Goal: Task Accomplishment & Management: Complete application form

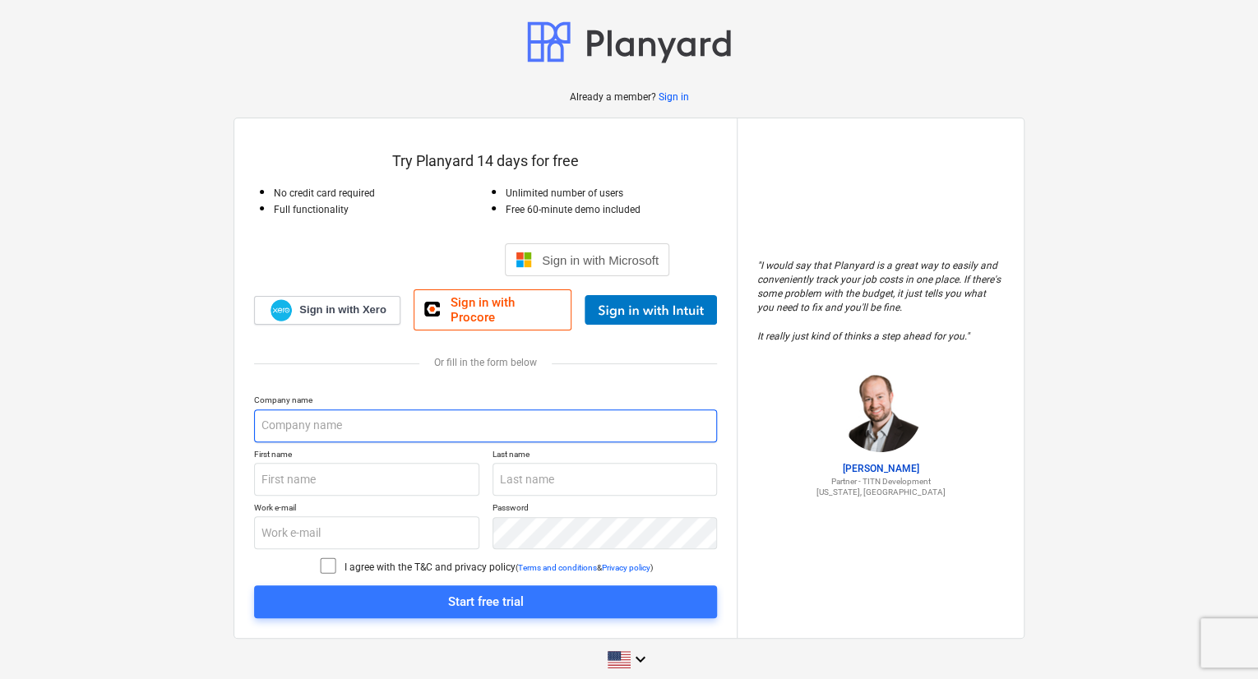
click at [383, 409] on input "text" at bounding box center [485, 425] width 463 height 33
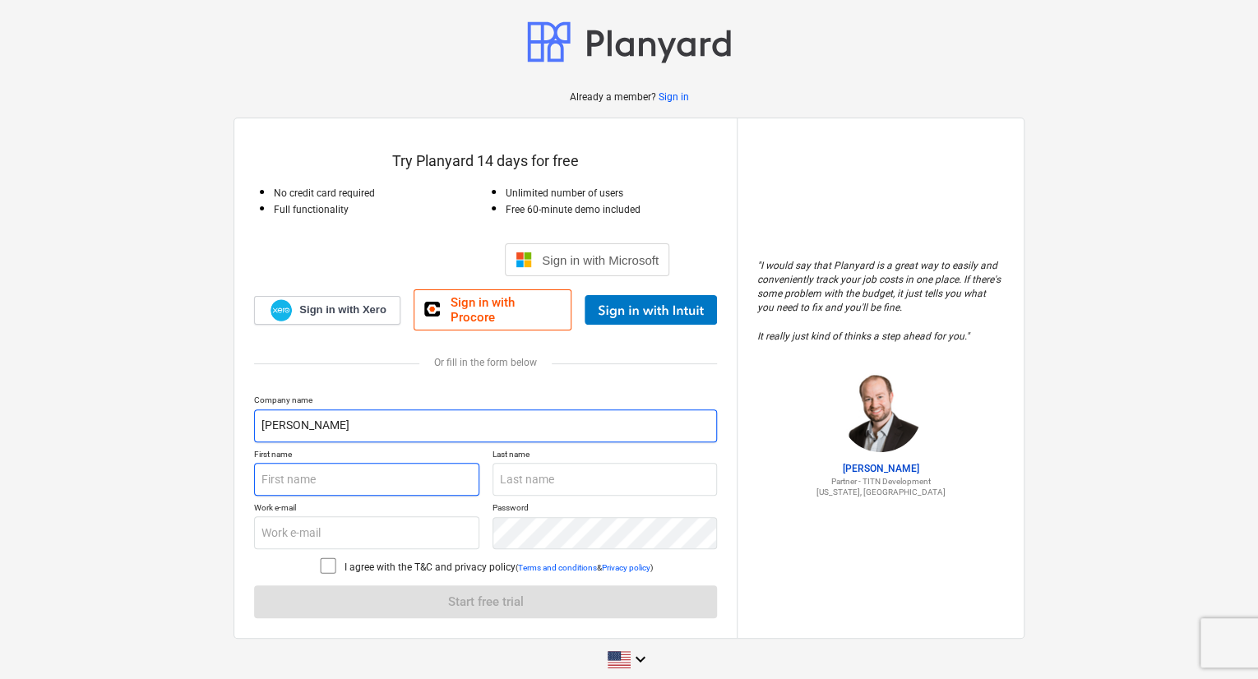
type input "[PERSON_NAME]"
click at [378, 471] on input "text" at bounding box center [366, 479] width 225 height 33
type input "[PERSON_NAME]"
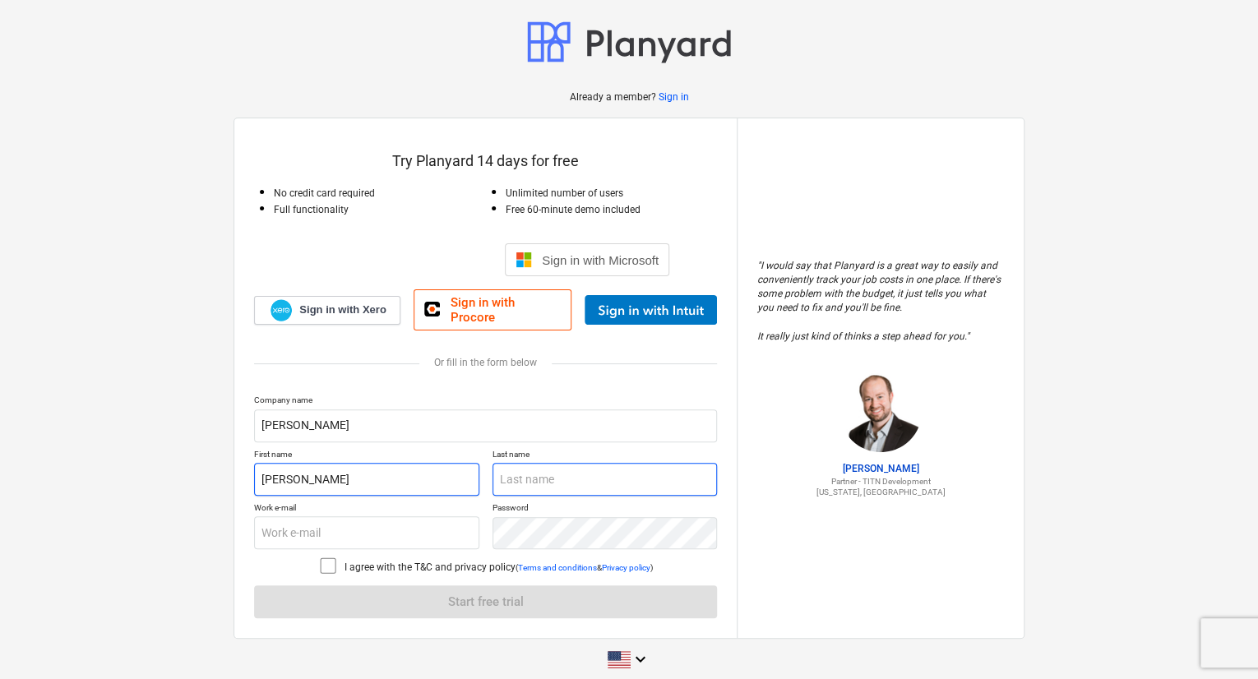
type input "BOISLARD"
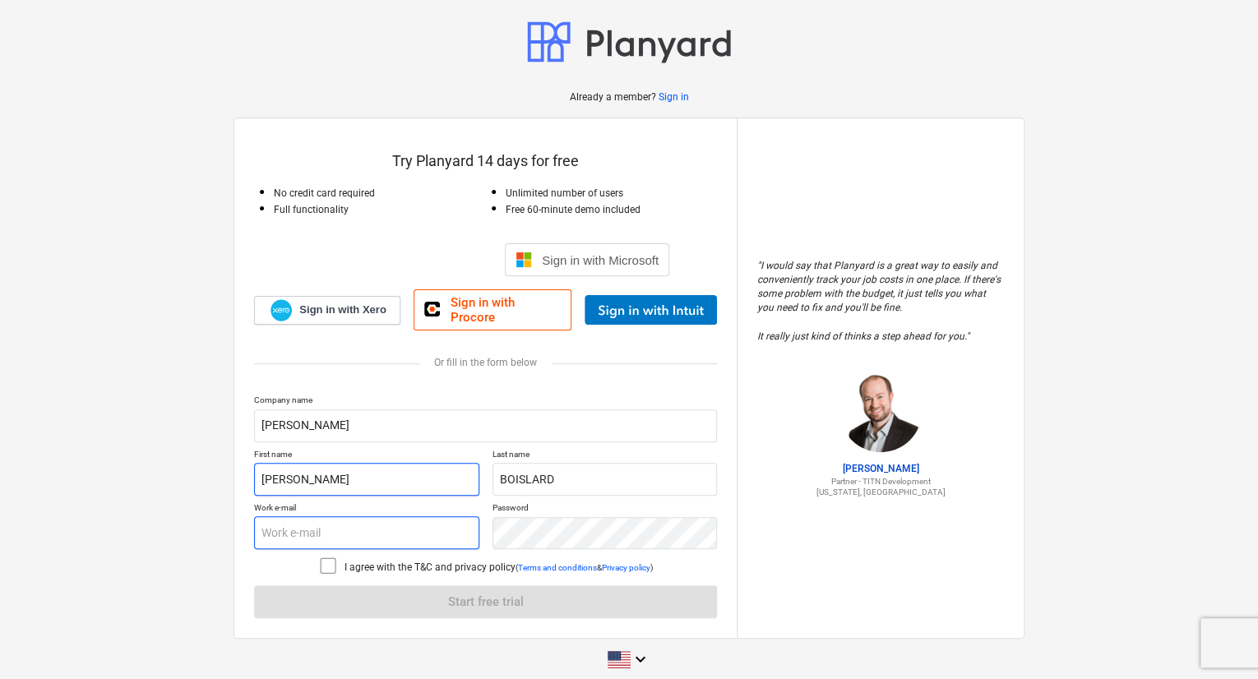
type input "[EMAIL_ADDRESS][DOMAIN_NAME]"
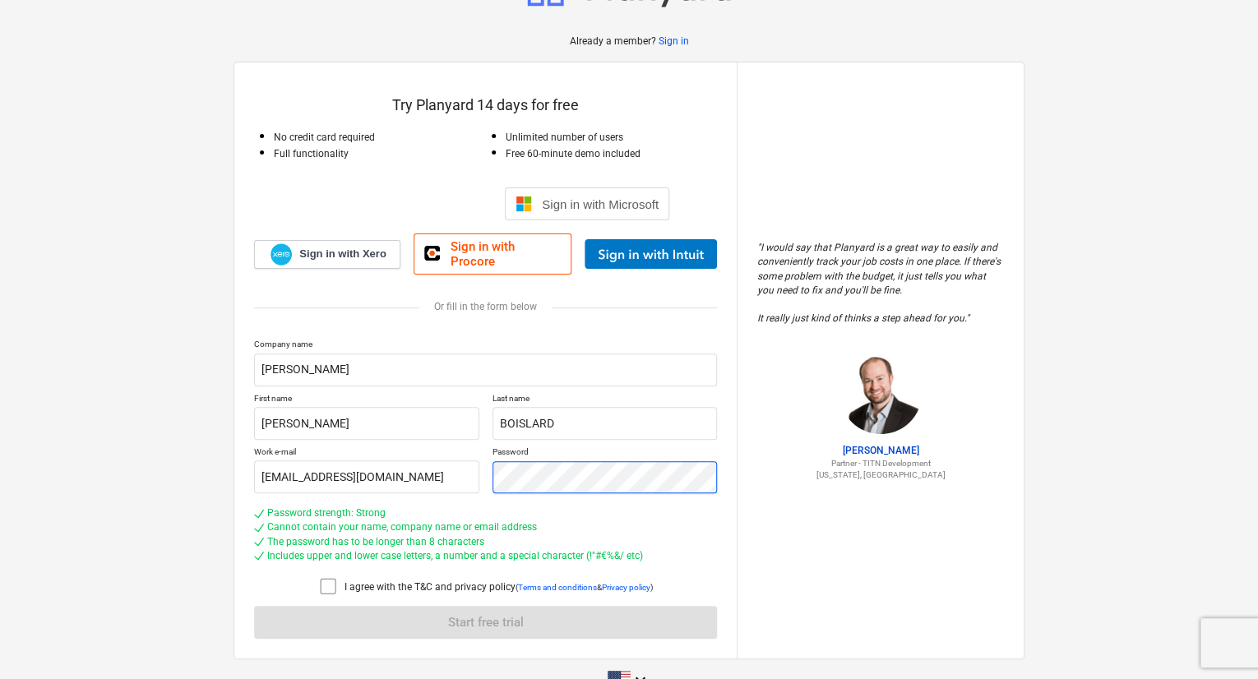
scroll to position [79, 0]
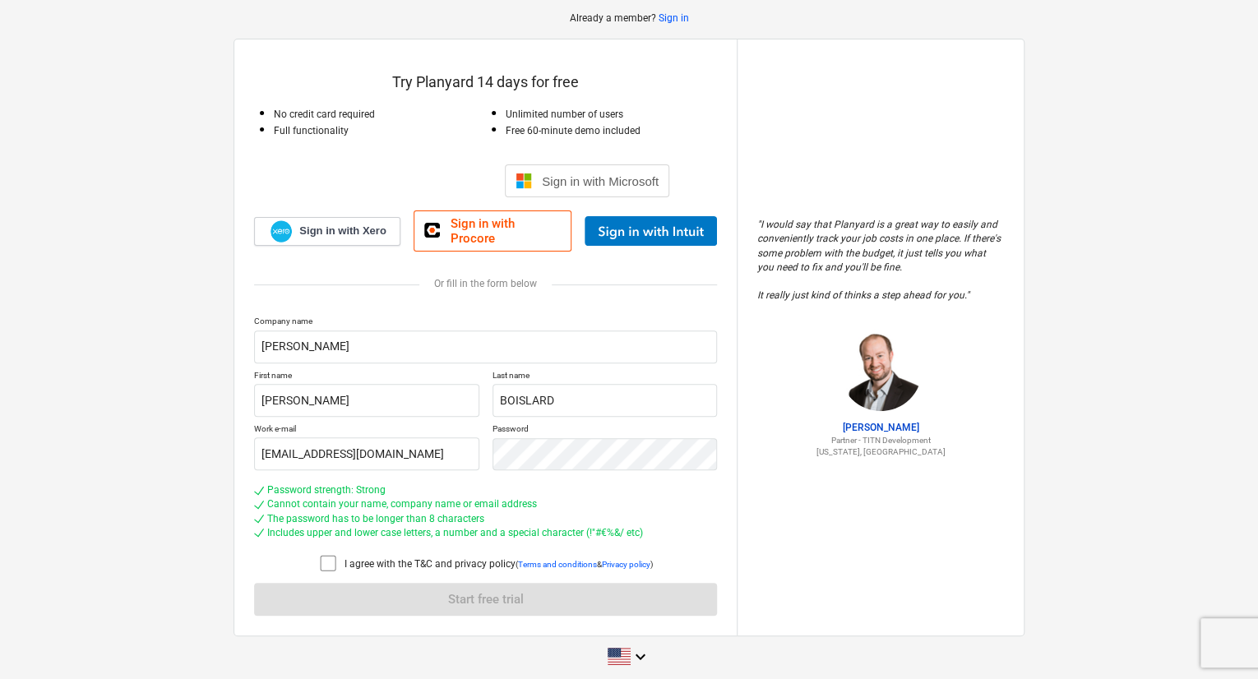
click at [326, 553] on icon at bounding box center [328, 563] width 20 height 20
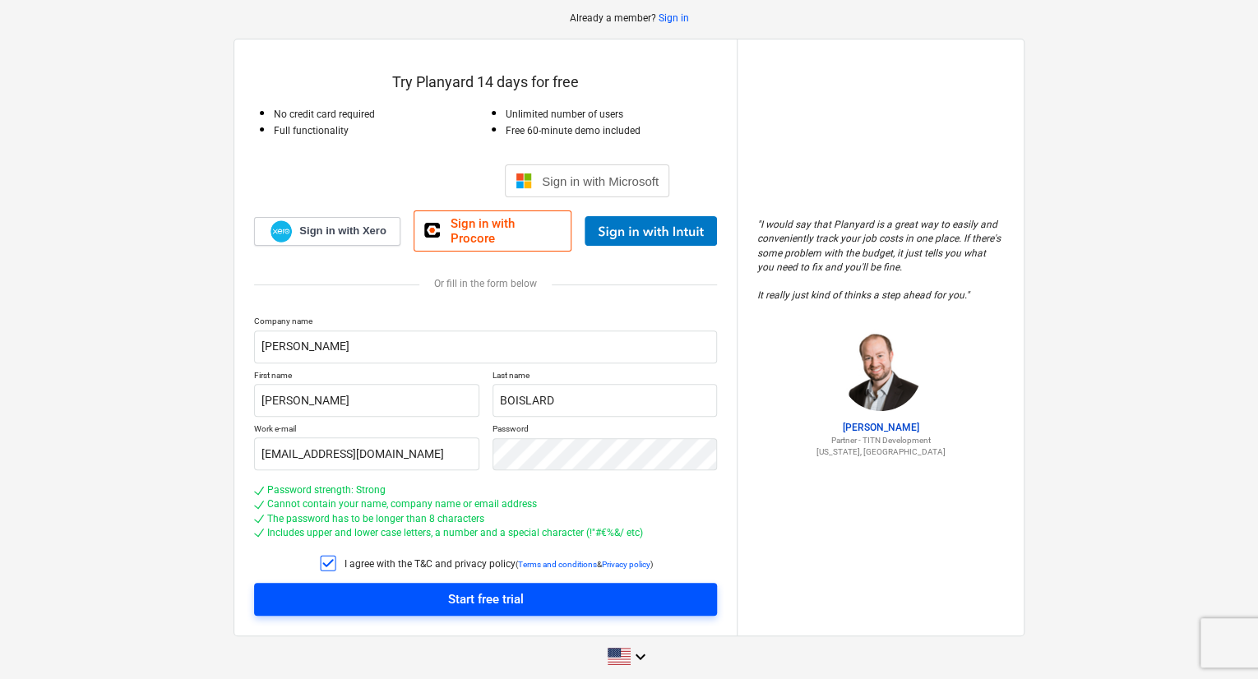
click at [450, 583] on button "Start free trial" at bounding box center [485, 599] width 463 height 33
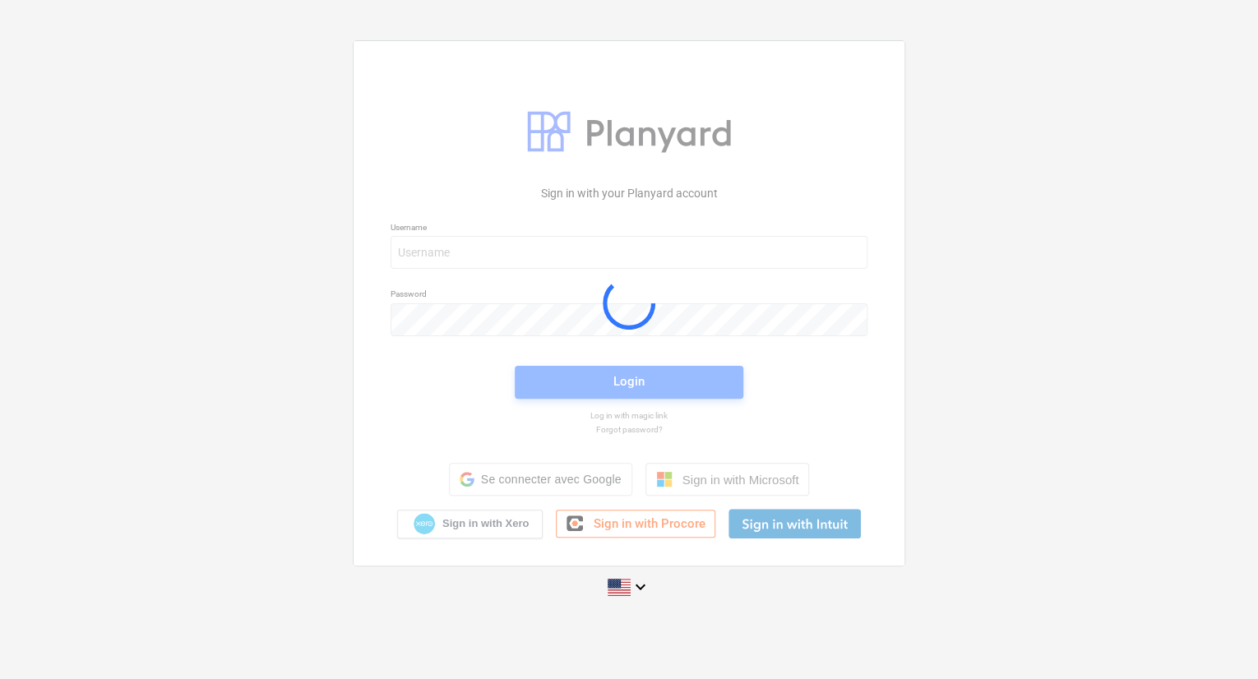
scroll to position [16, 0]
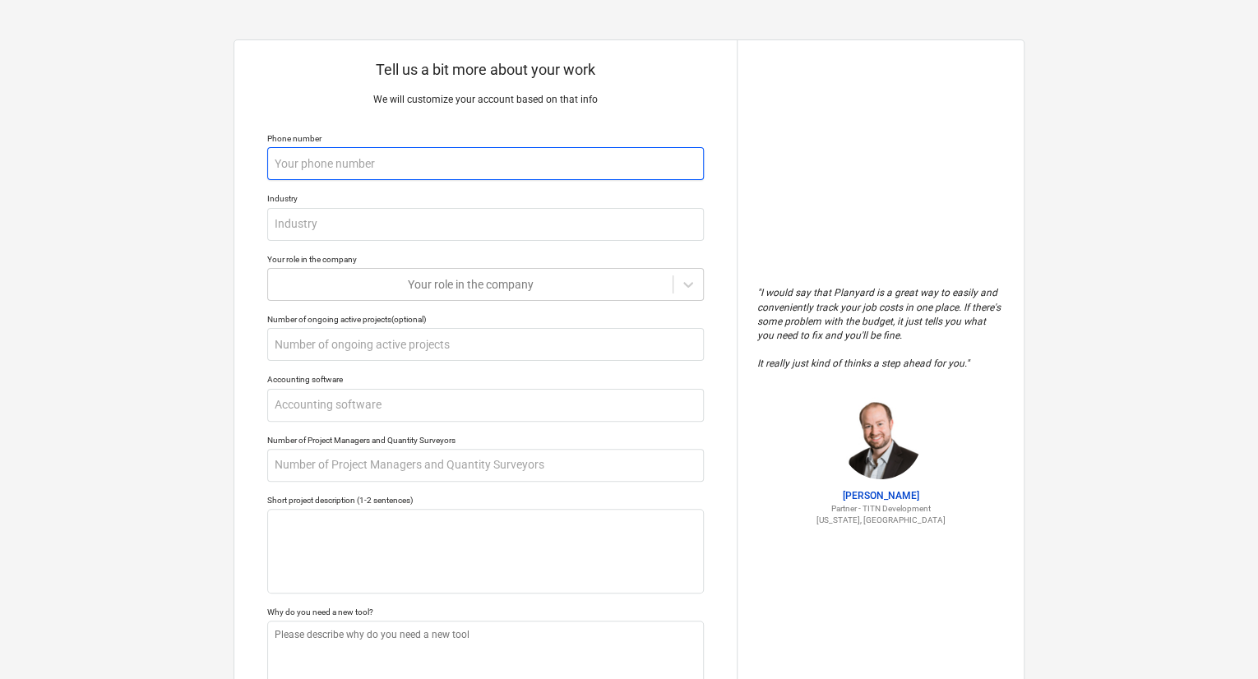
click at [300, 160] on input "text" at bounding box center [485, 163] width 437 height 33
type textarea "x"
type input "8"
type textarea "x"
type input "81"
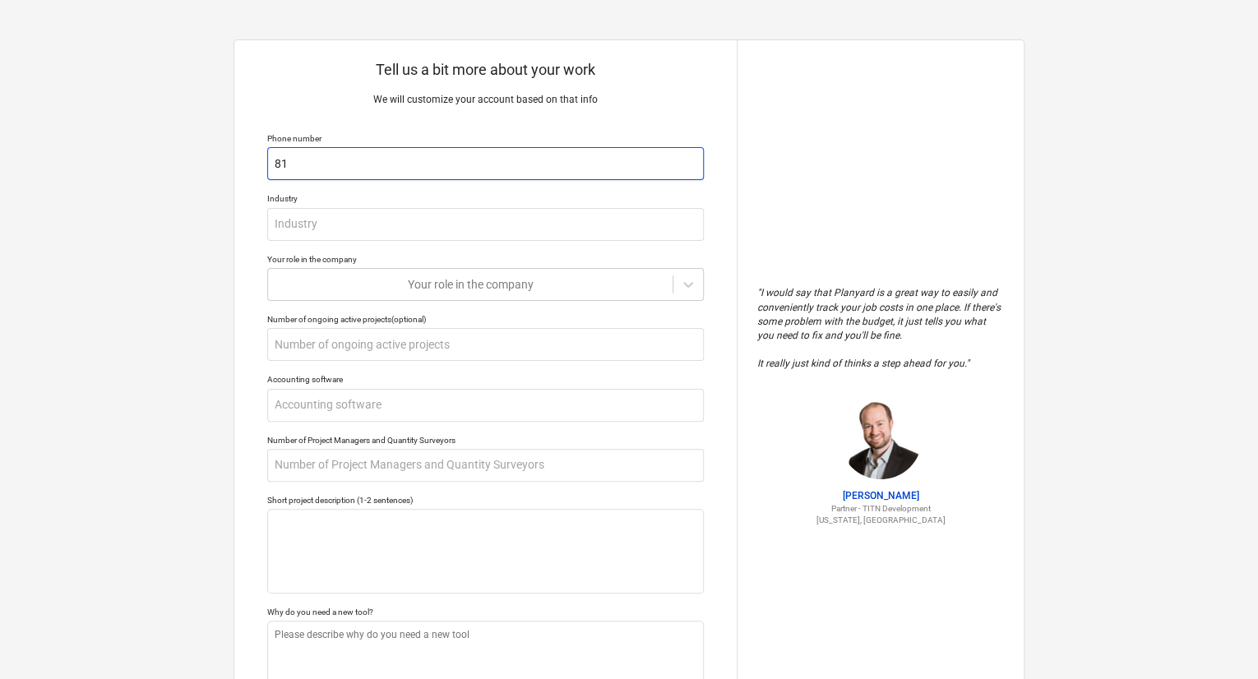
type textarea "x"
type input "813"
type textarea "x"
type input "81"
type textarea "x"
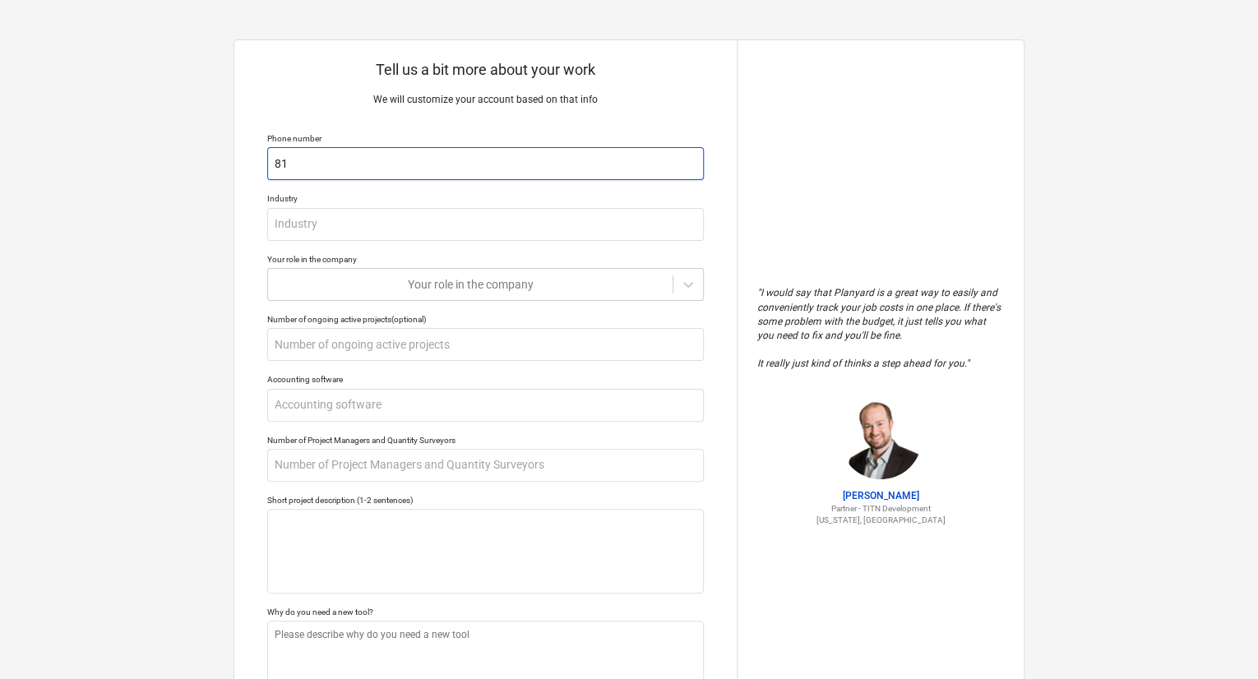
type input "8"
type textarea "x"
type input "8"
type textarea "x"
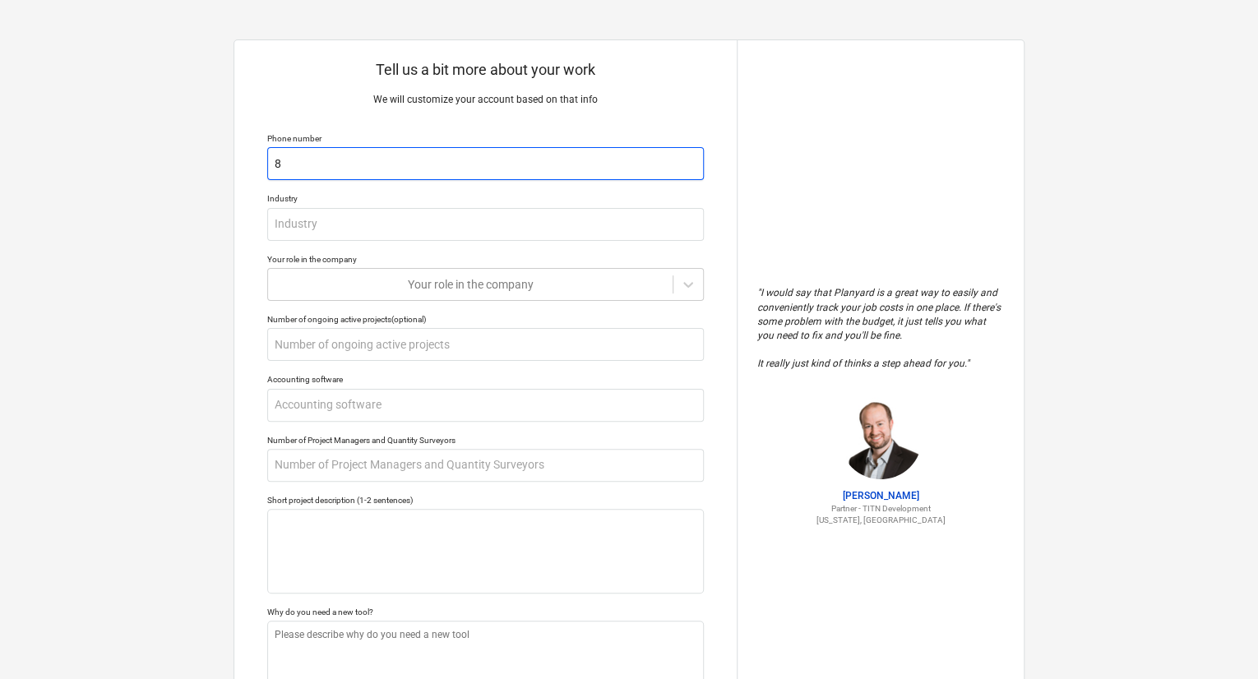
type input "81"
type textarea "x"
type input "819"
type textarea "x"
type input "8194"
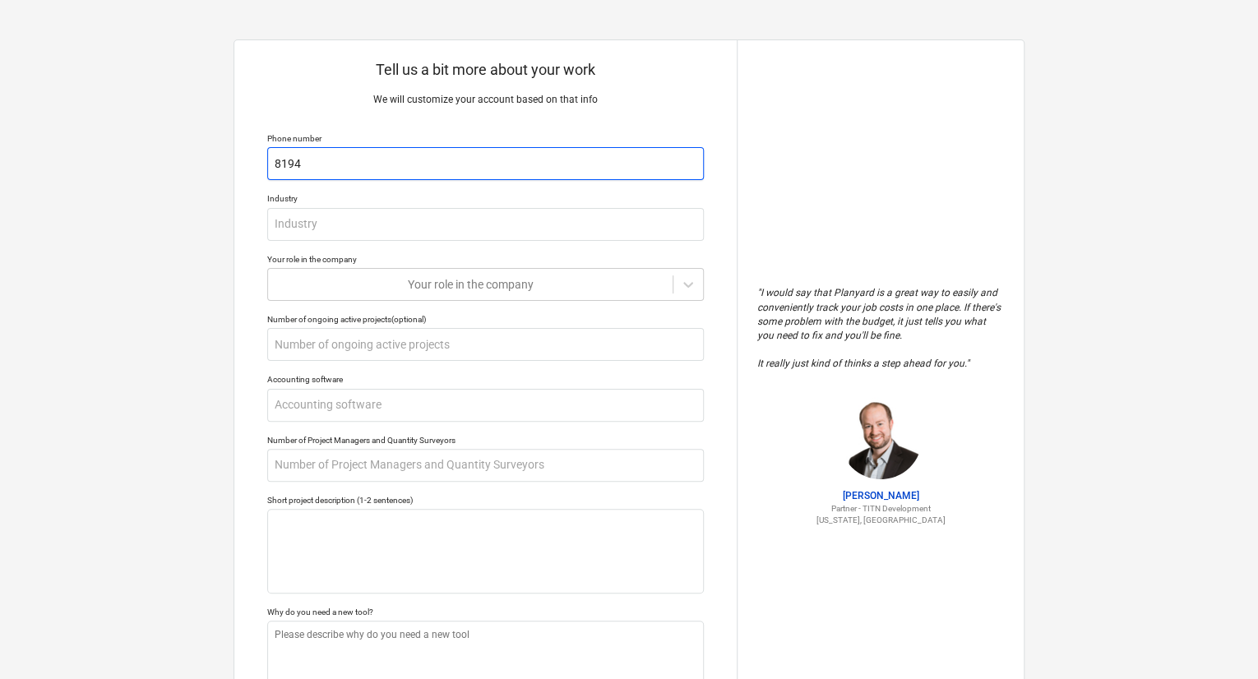
type textarea "x"
type input "81947"
type textarea "x"
type input "819472"
type textarea "x"
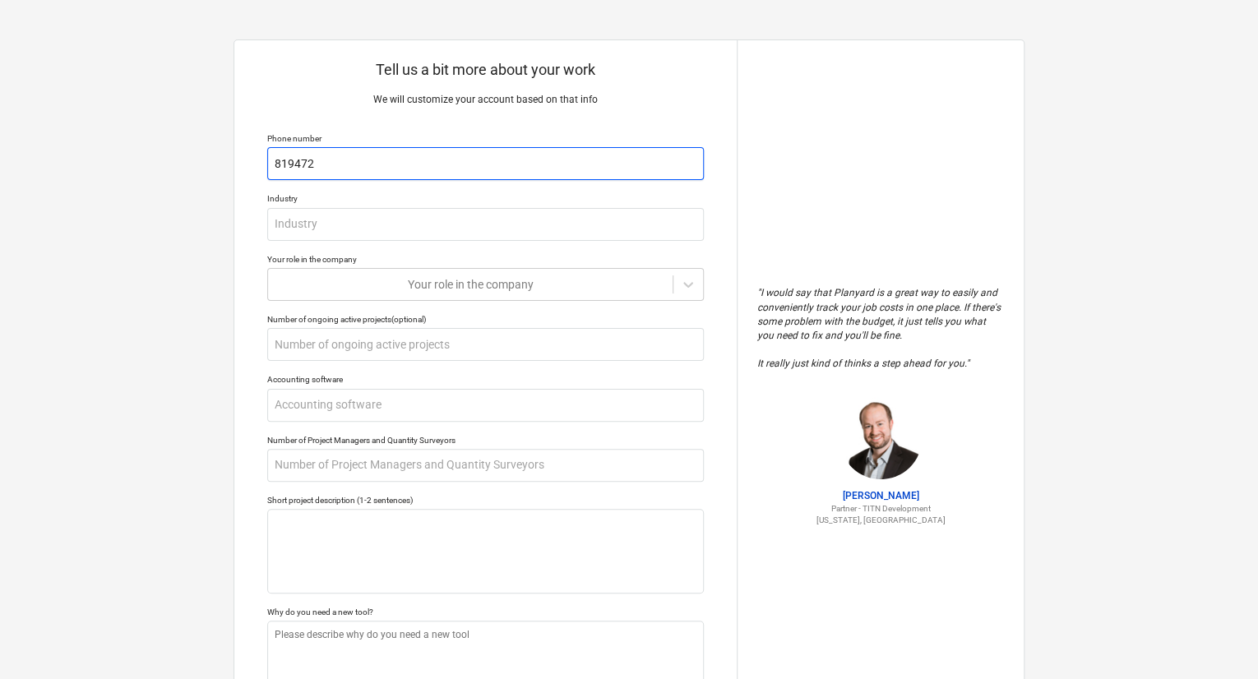
type input "8194722"
type textarea "x"
type input "81947220"
type textarea "x"
type input "819472203"
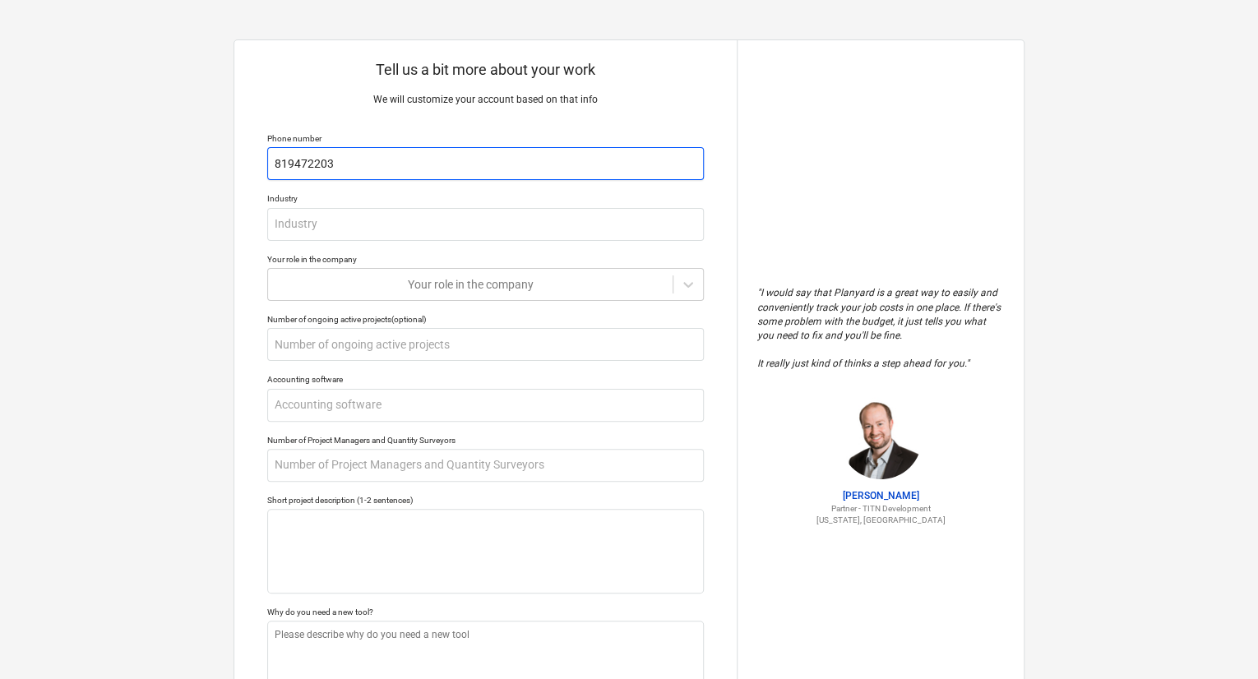
type textarea "x"
type input "8194722033"
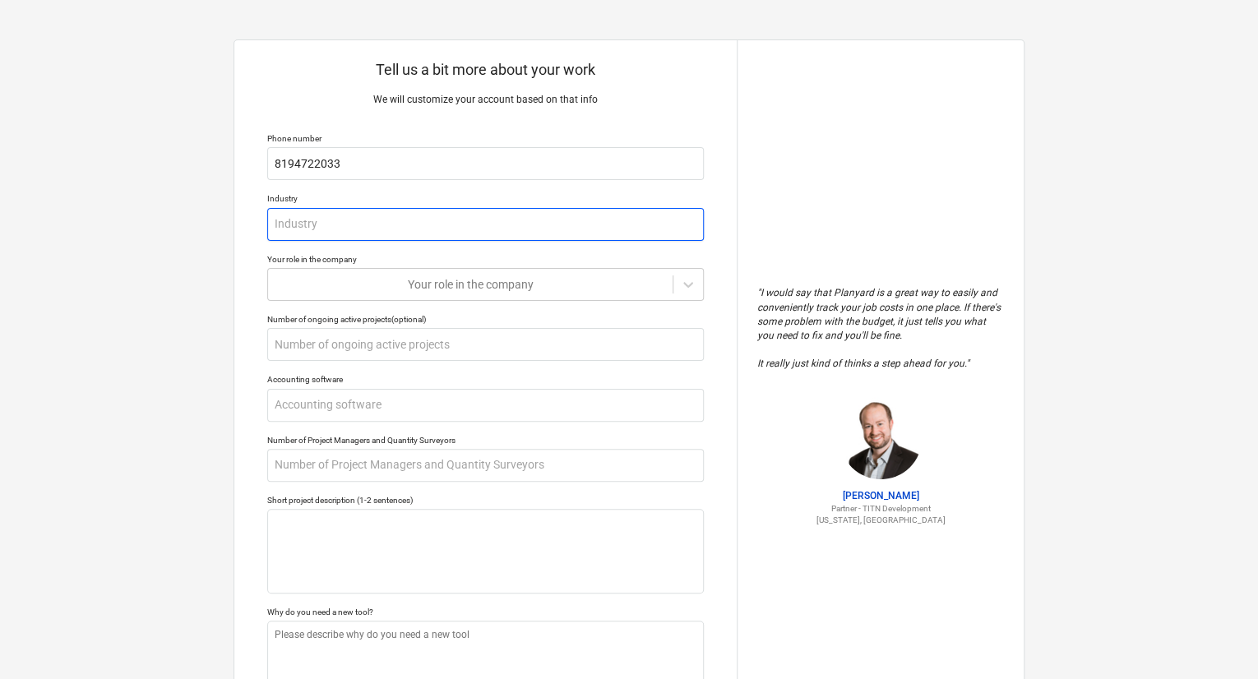
click at [453, 214] on input "text" at bounding box center [485, 224] width 437 height 33
type textarea "x"
type input "C"
type textarea "x"
type input "Co"
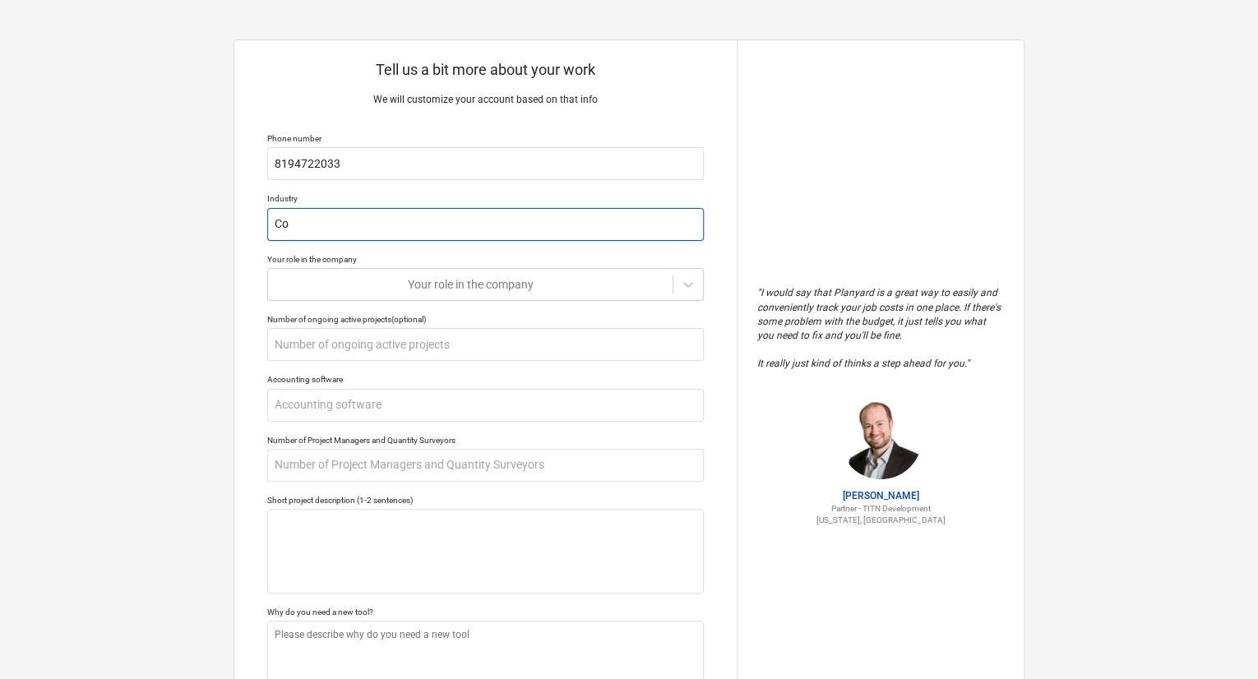
type textarea "x"
type input "Con"
type textarea "x"
type input "Cons"
type textarea "x"
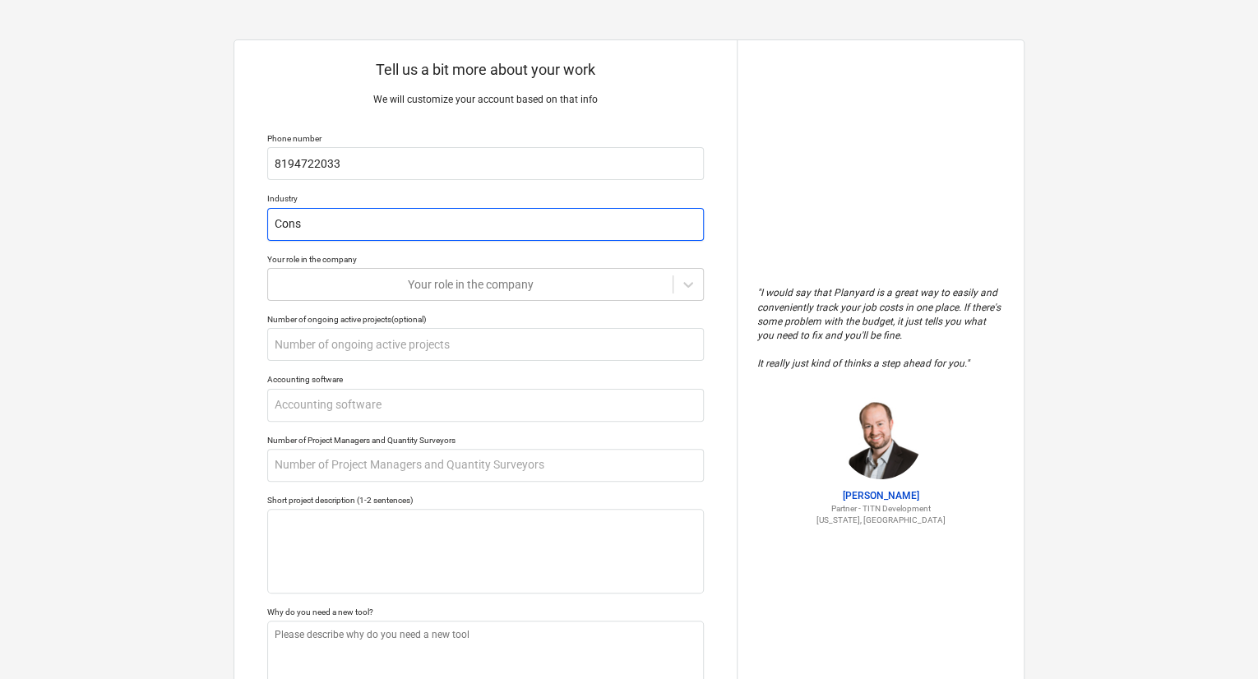
type input "Const"
type textarea "x"
type input "Constr"
type textarea "x"
type input "Constru"
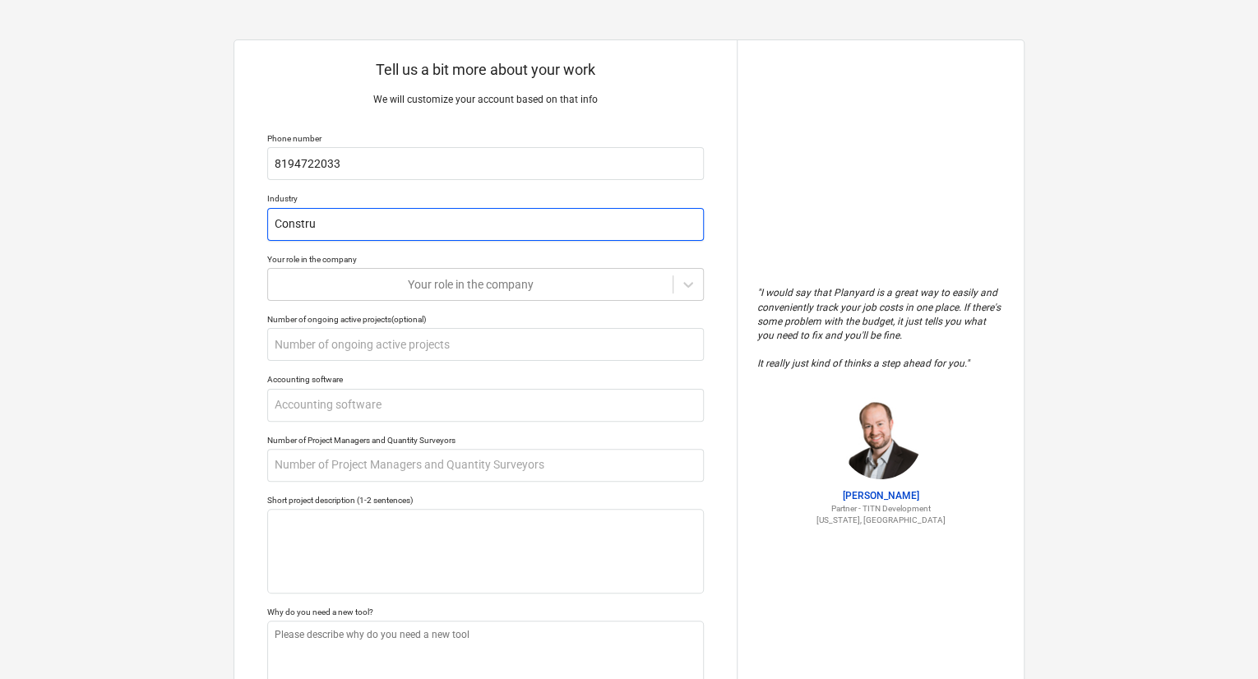
type textarea "x"
type input "Construc"
type textarea "x"
type input "Construct"
type textarea "x"
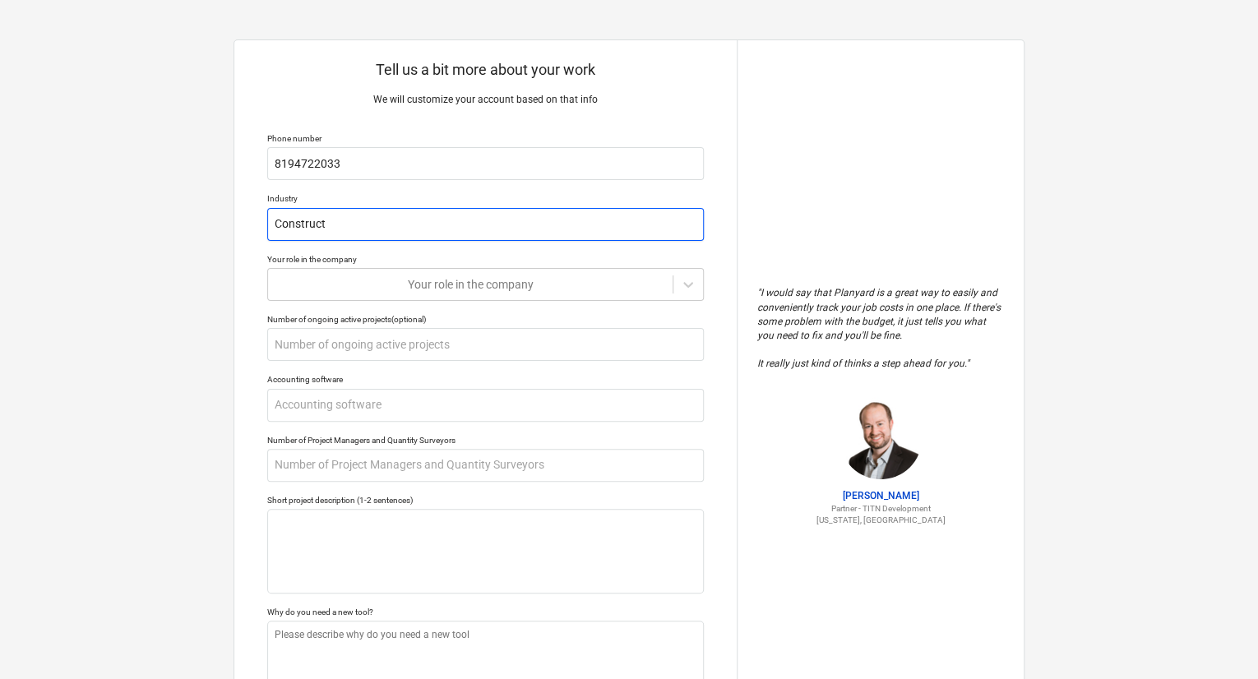
type input "Constructi"
type textarea "x"
type input "Constructio"
type textarea "x"
type input "Construction"
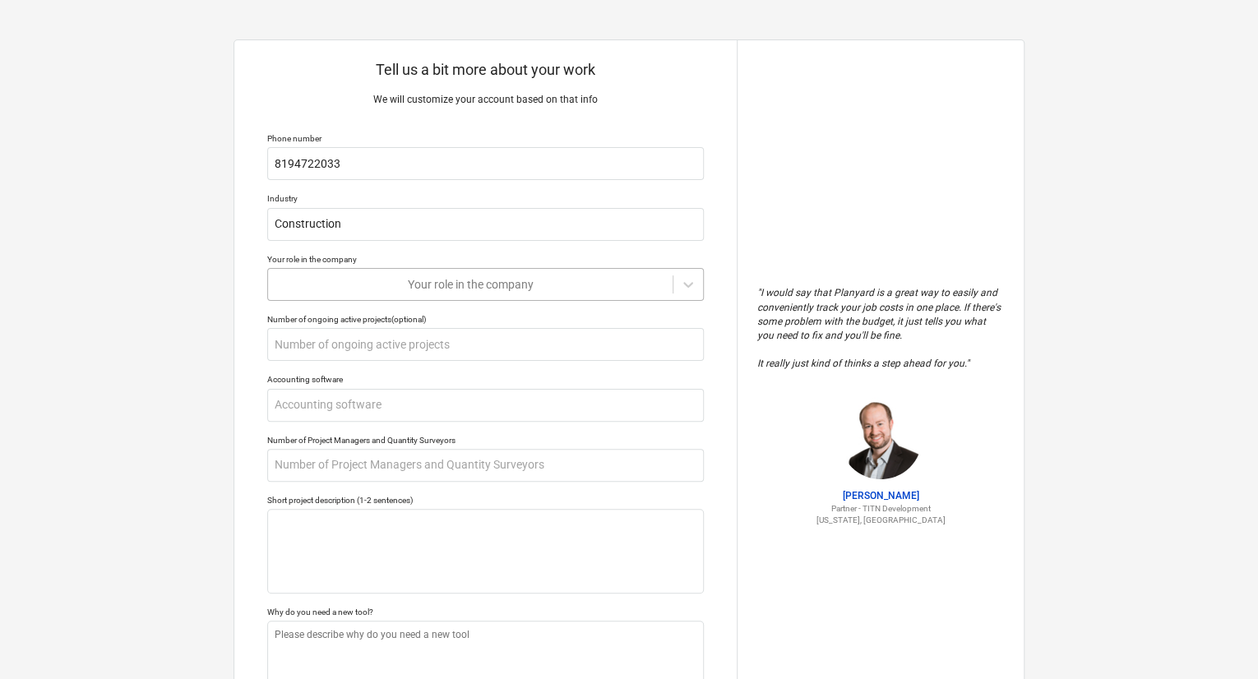
click at [525, 268] on div "Your role in the company" at bounding box center [485, 284] width 437 height 33
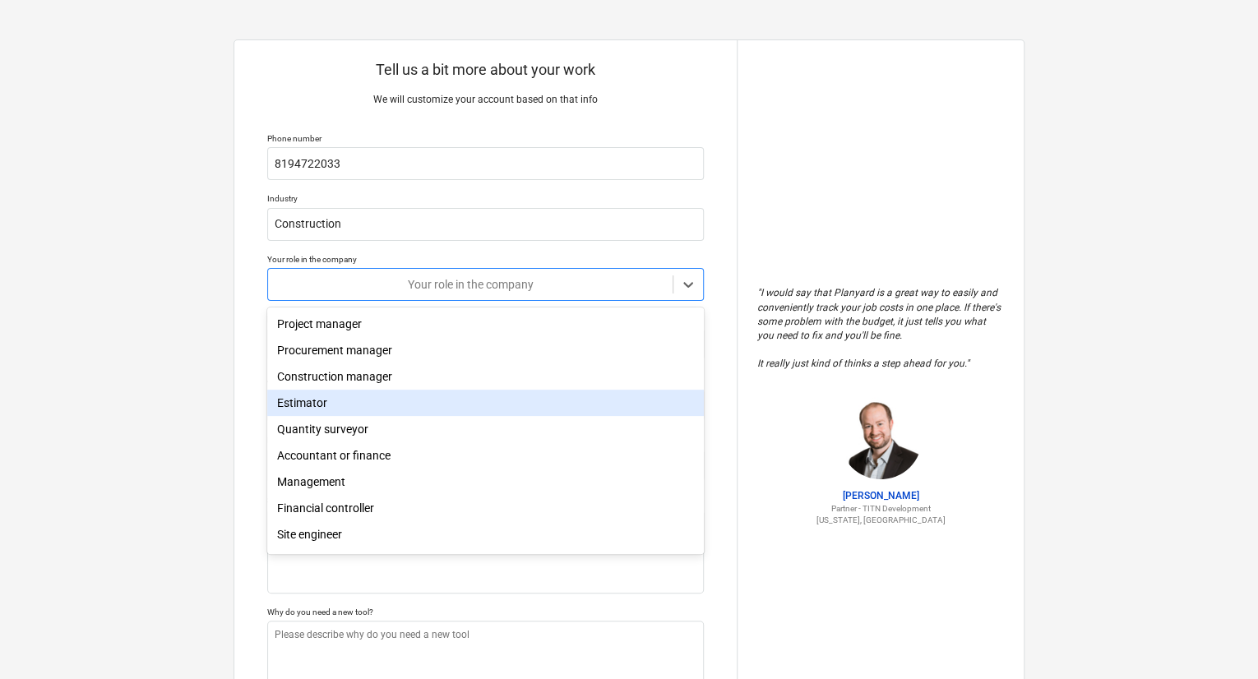
scroll to position [56, 0]
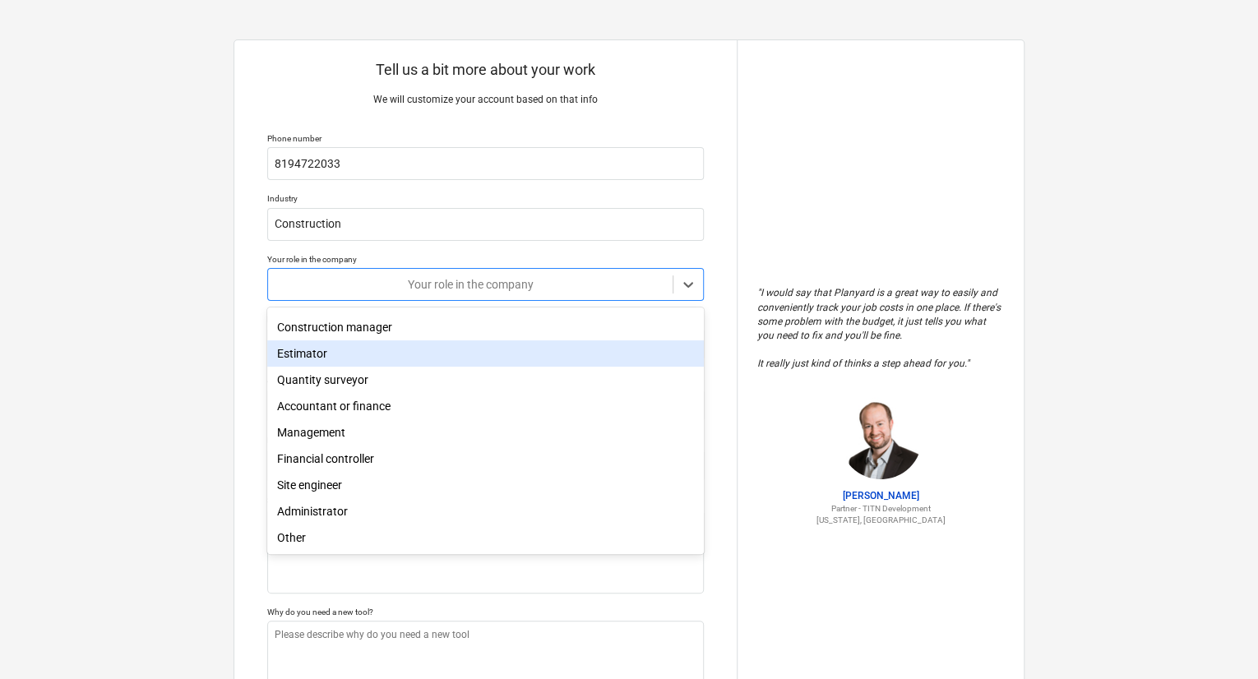
click at [358, 348] on div "Estimator" at bounding box center [485, 353] width 437 height 26
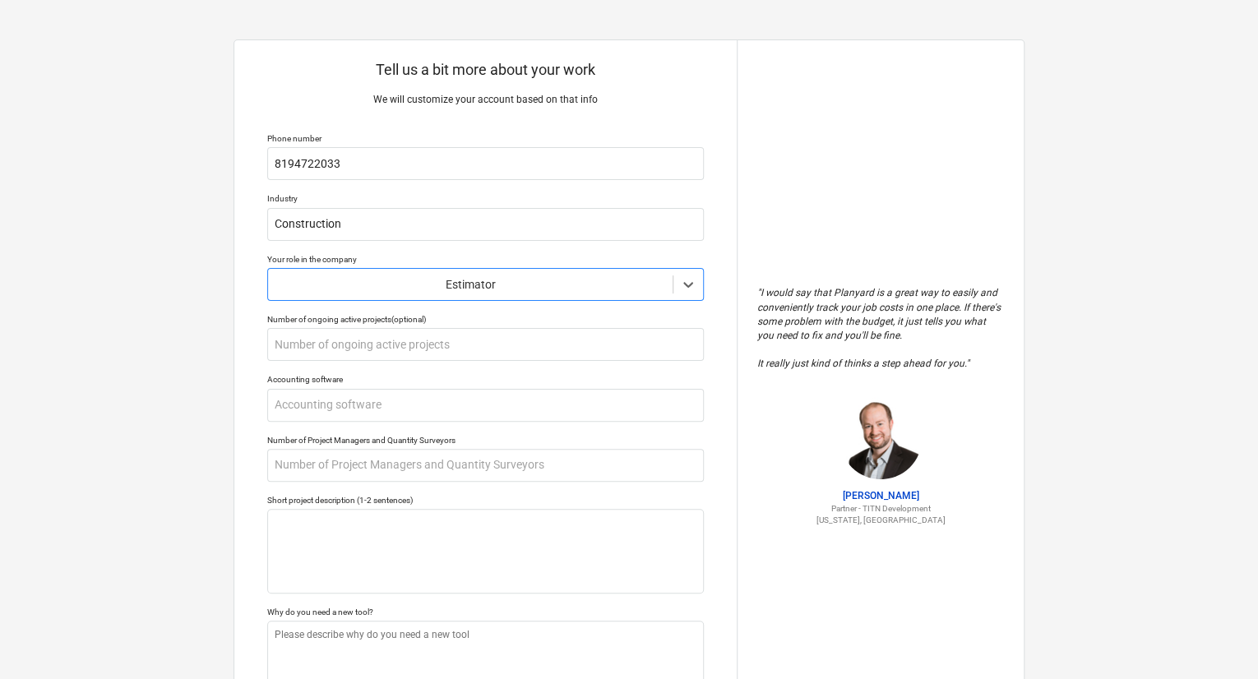
click at [250, 372] on div "Tell us a bit more about your work We will customize your account based on that…" at bounding box center [485, 405] width 502 height 731
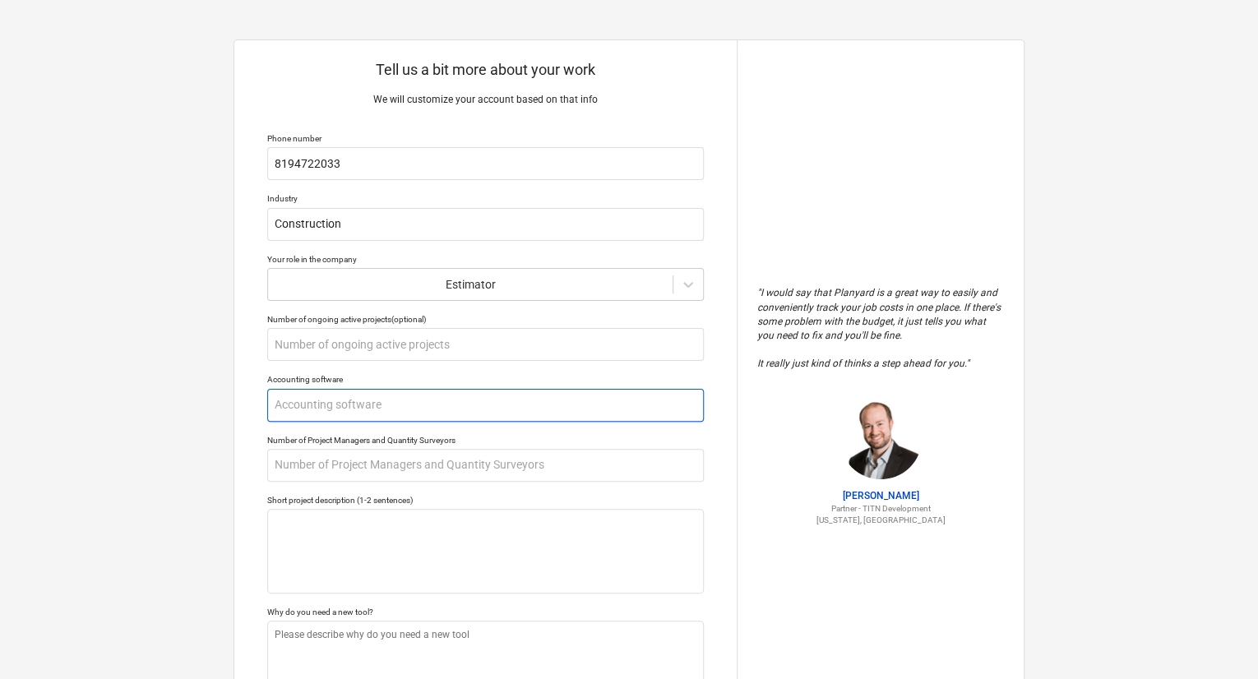
click at [342, 402] on input "text" at bounding box center [485, 405] width 437 height 33
type textarea "x"
type input "Q"
type textarea "x"
type input "Qu"
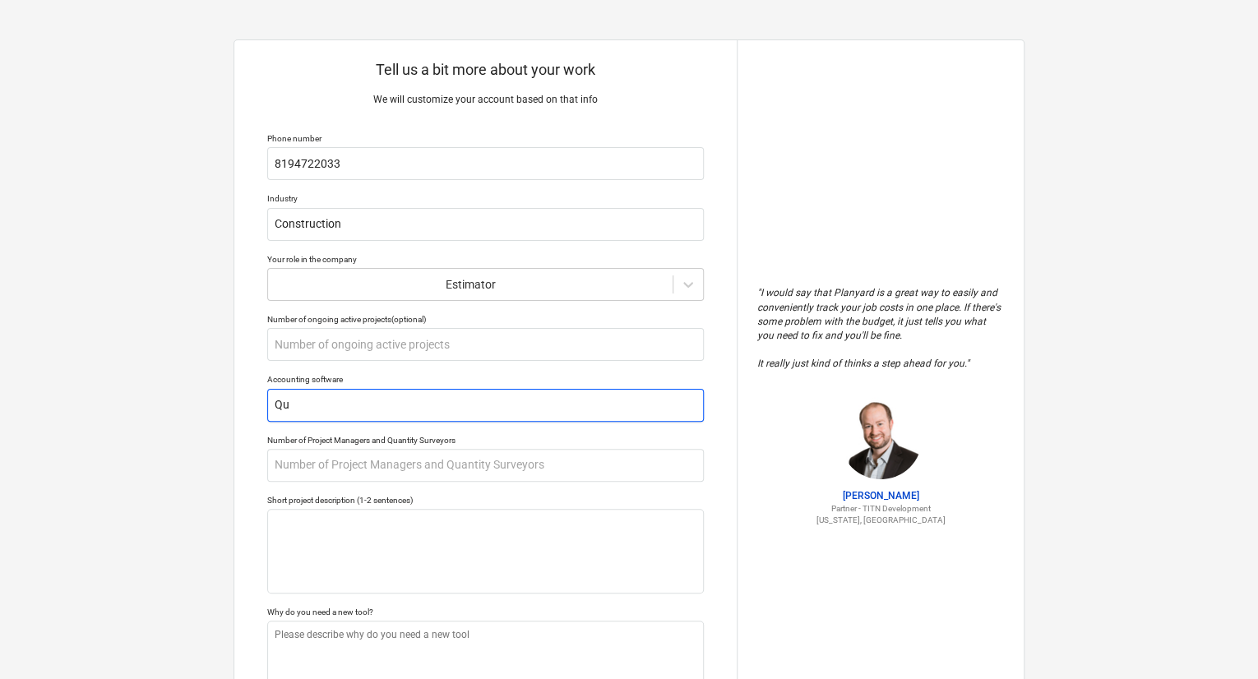
type textarea "x"
type input "Qui"
type textarea "x"
type input "Quic"
type textarea "x"
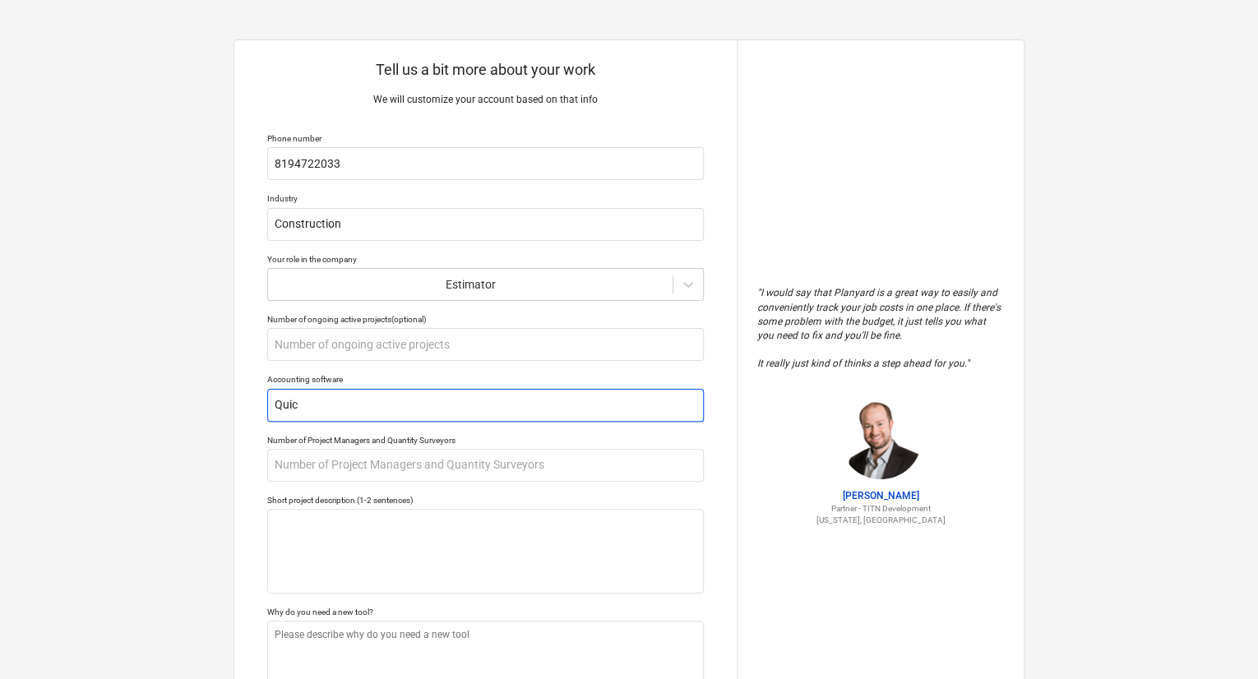
type input "Quick"
type textarea "x"
type input "Quickb"
type textarea "x"
type input "Quickbo"
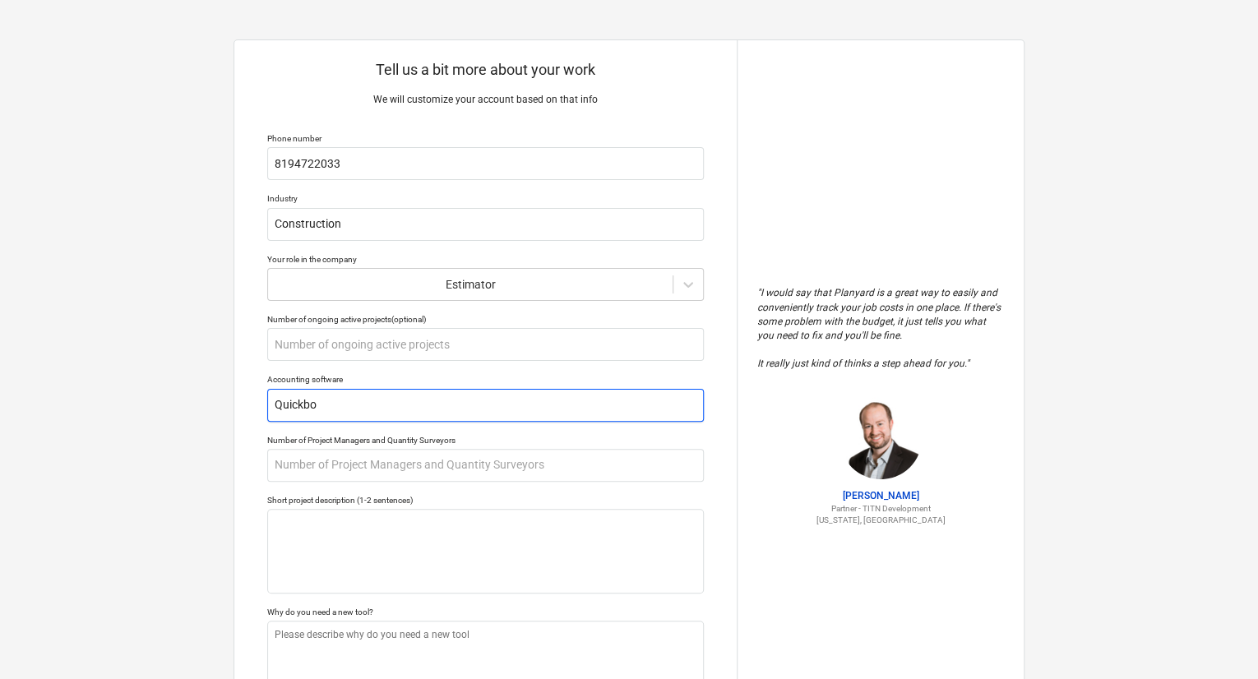
type textarea "x"
type input "Quickboo"
type textarea "x"
type input "Quickbook"
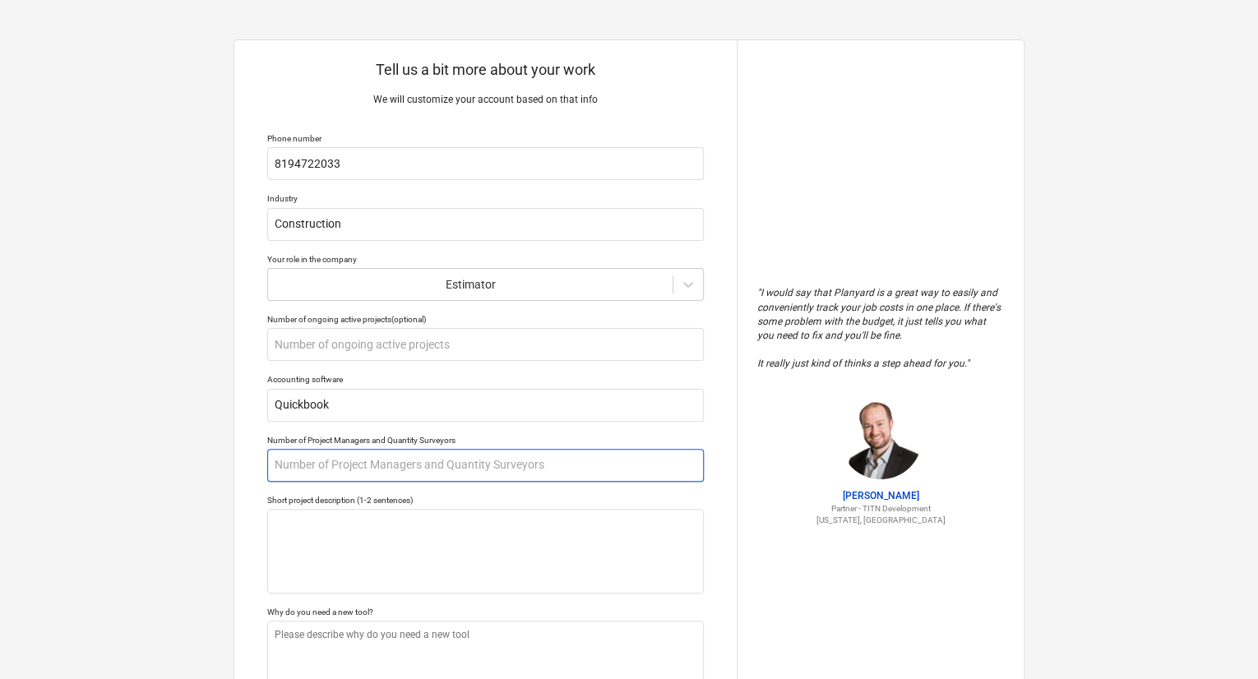
click at [348, 464] on input "text" at bounding box center [485, 465] width 437 height 33
type textarea "x"
type input "1"
type textarea "x"
type input "15"
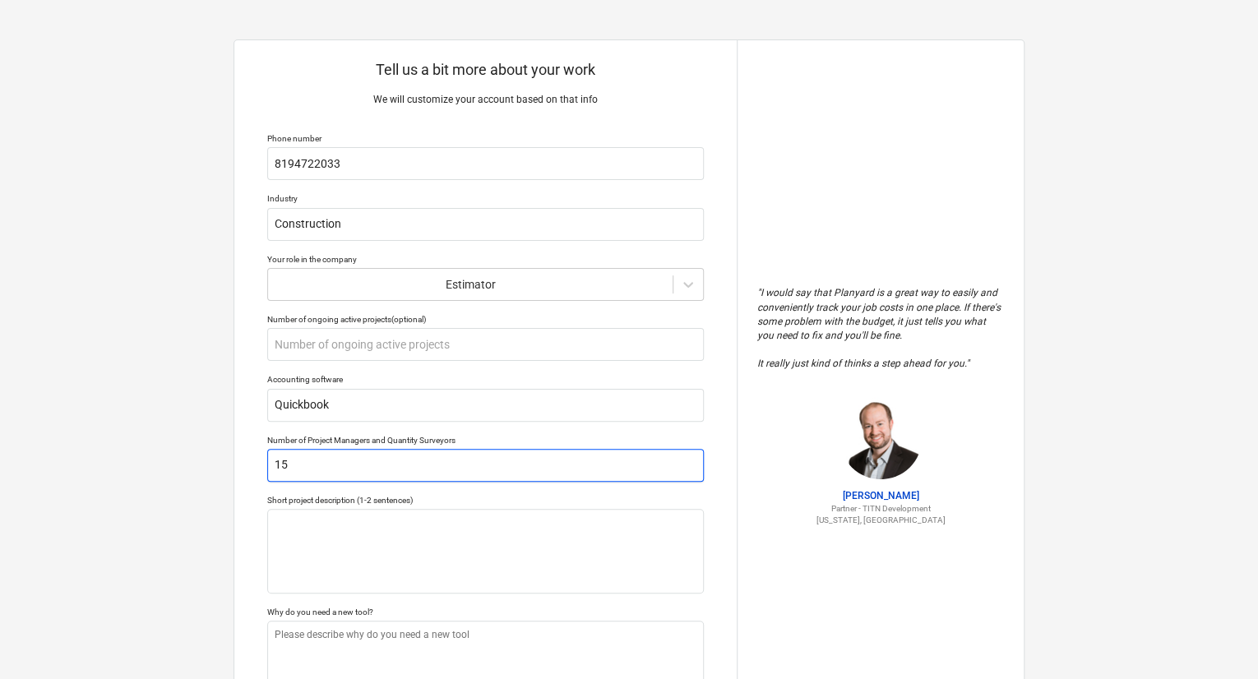
type textarea "x"
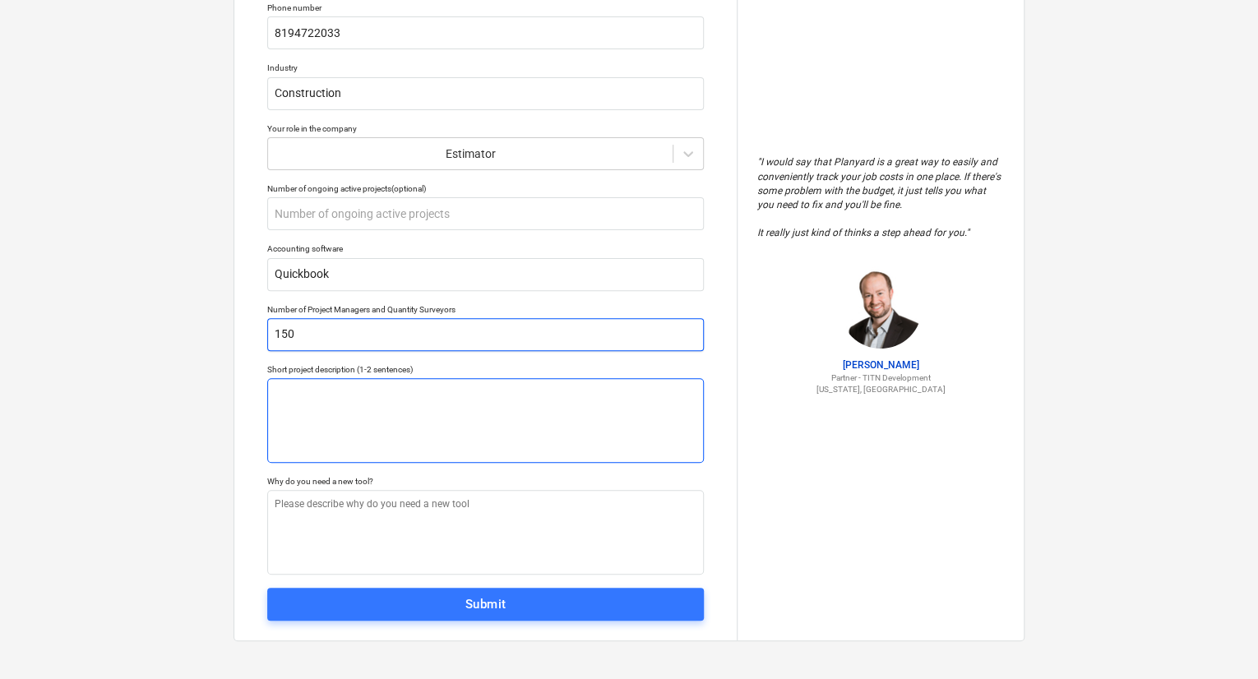
scroll to position [132, 0]
type input "150"
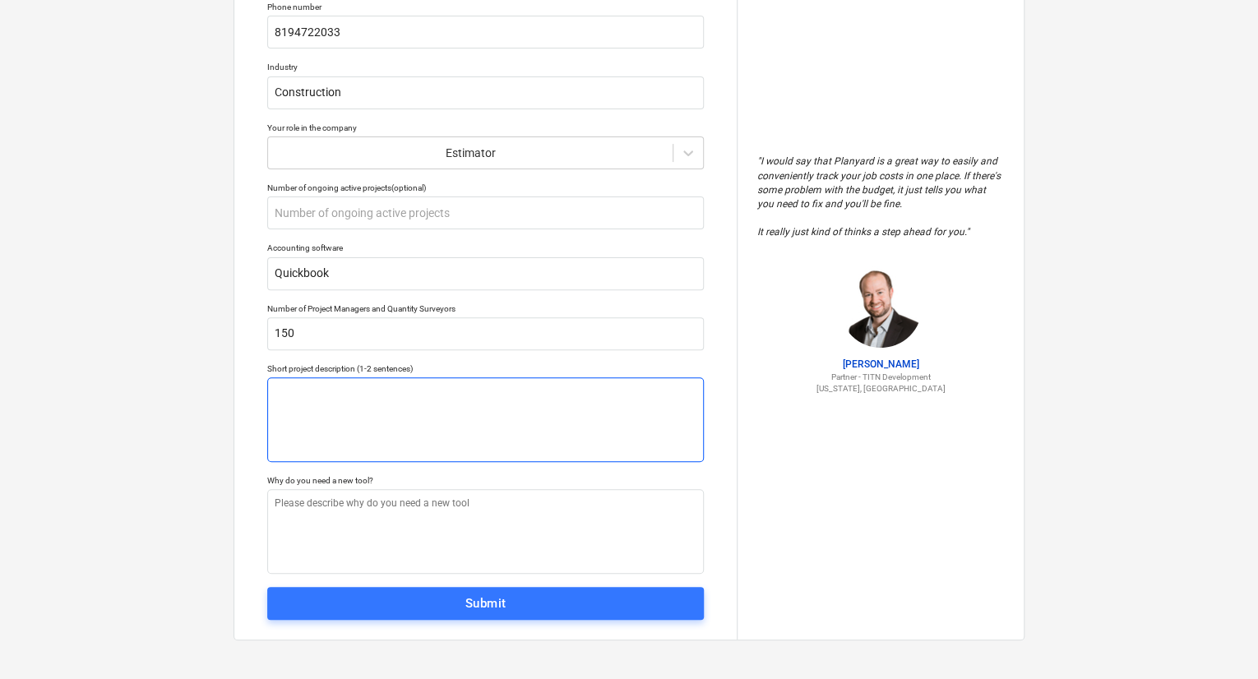
click at [444, 395] on textarea at bounding box center [485, 419] width 437 height 85
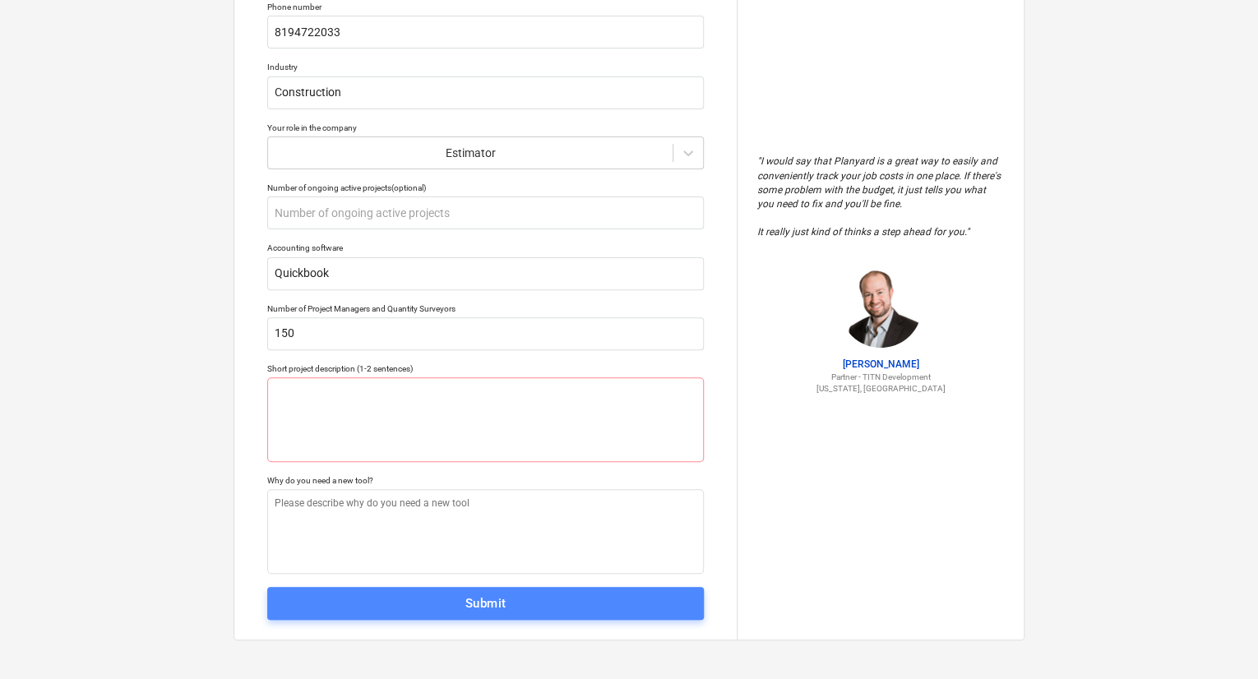
click at [479, 606] on div "Submit" at bounding box center [485, 603] width 41 height 21
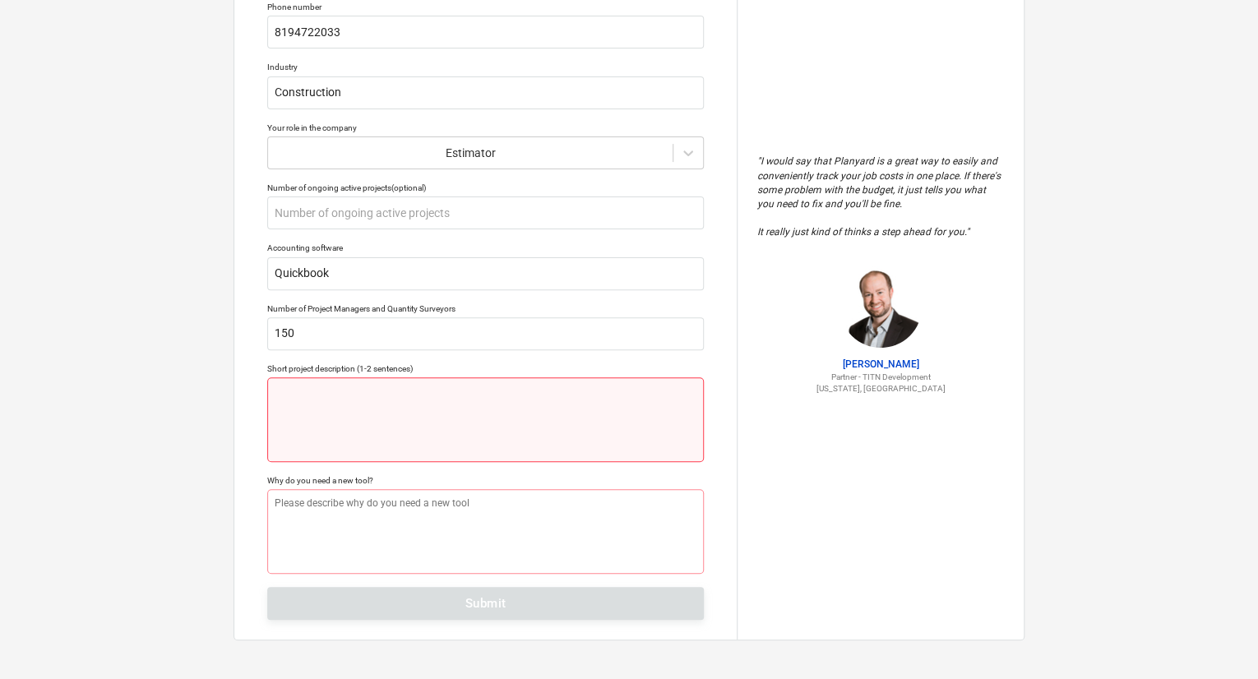
click at [396, 385] on textarea at bounding box center [485, 419] width 437 height 85
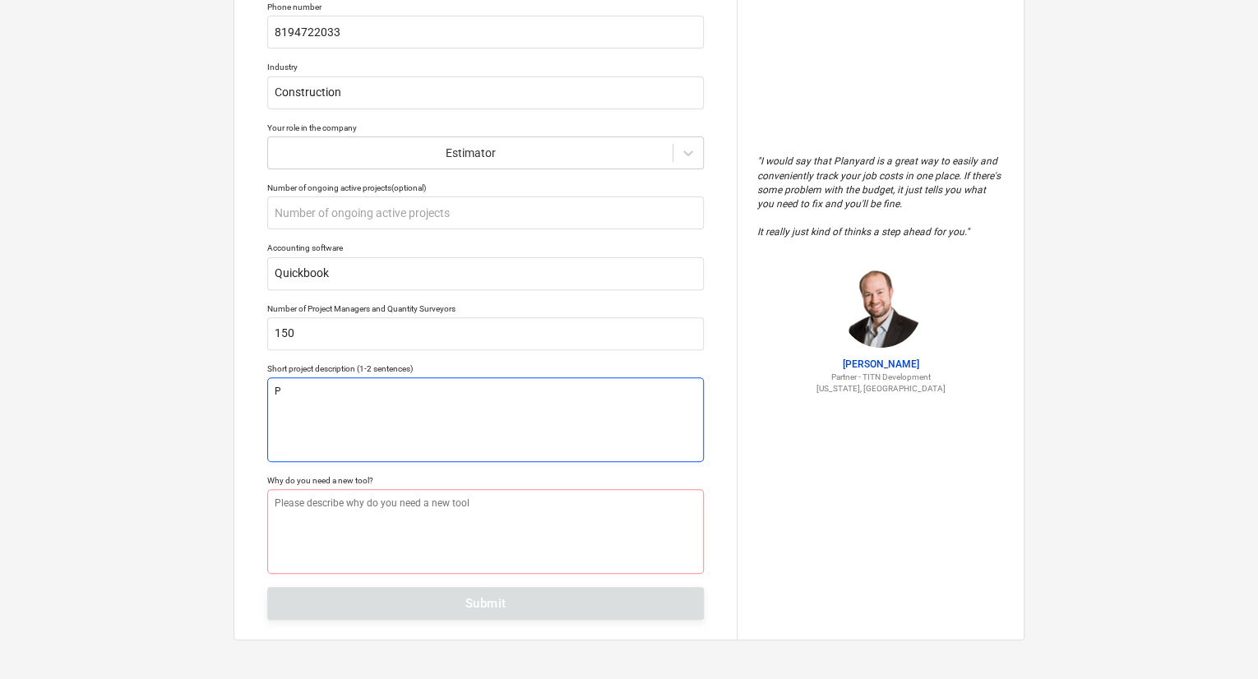
type textarea "x"
type textarea "P"
type textarea "x"
type textarea "Pa"
type textarea "x"
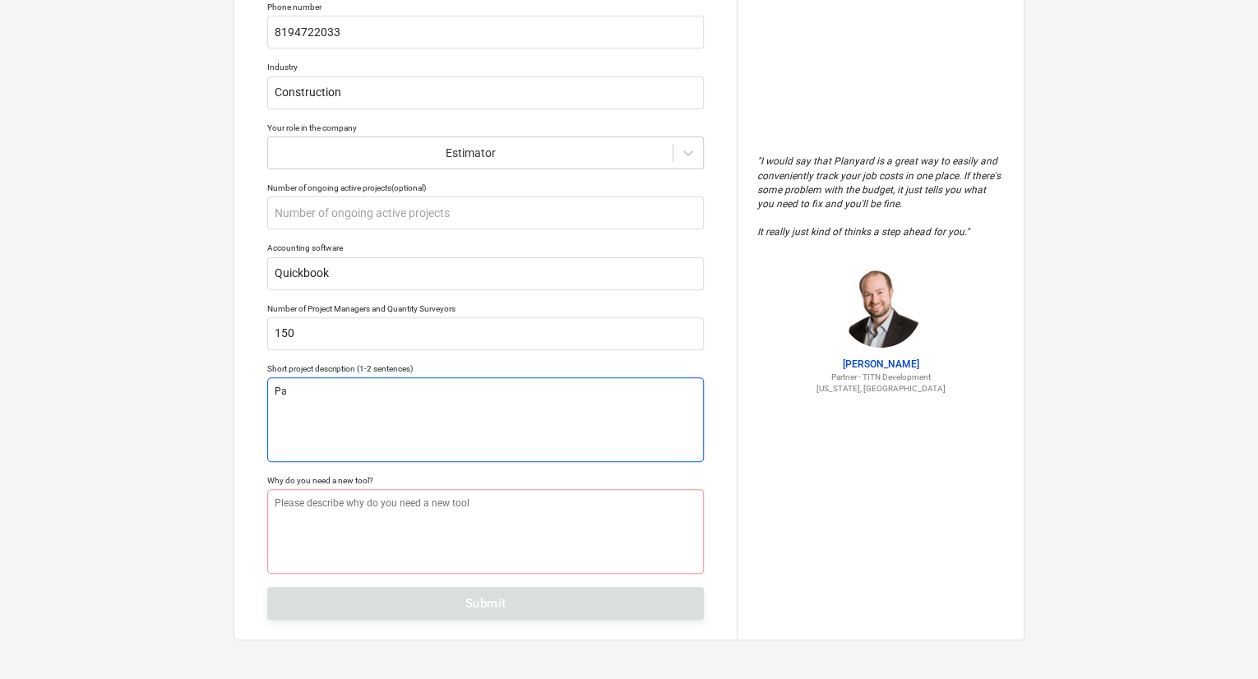
type textarea "Pai"
type textarea "x"
type textarea "Pain"
type textarea "x"
type textarea "Paint"
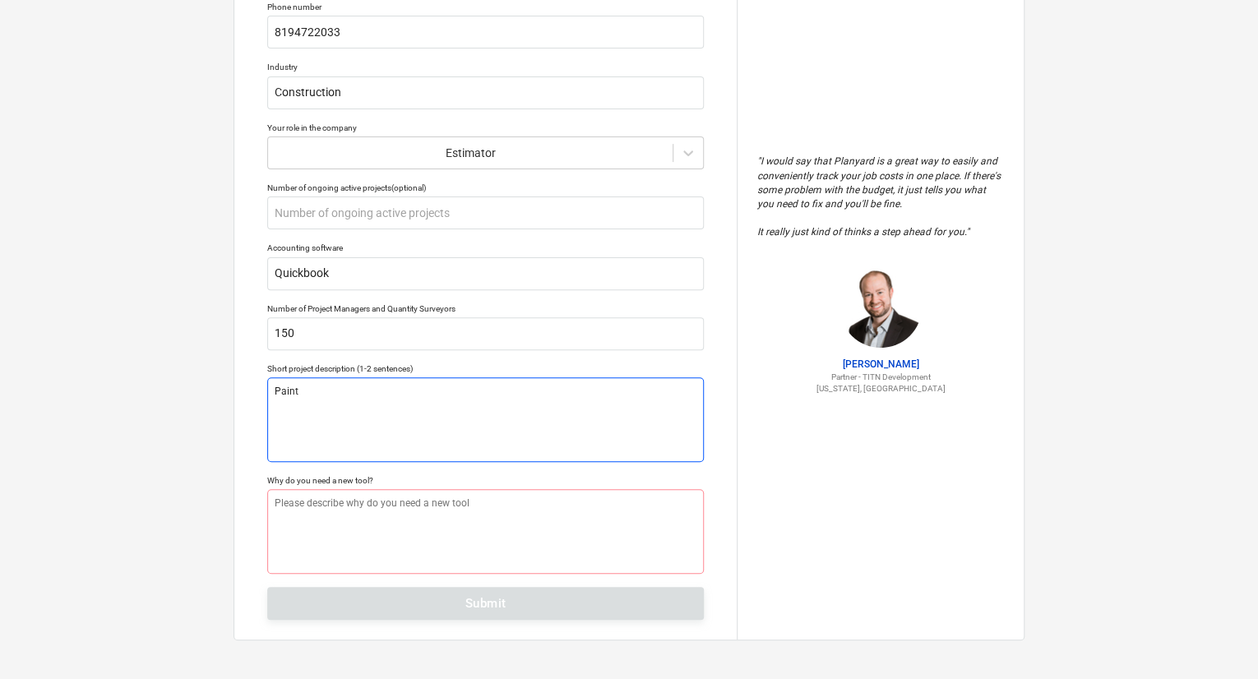
type textarea "x"
type textarea "Painti"
type textarea "x"
type textarea "Paintin"
type textarea "x"
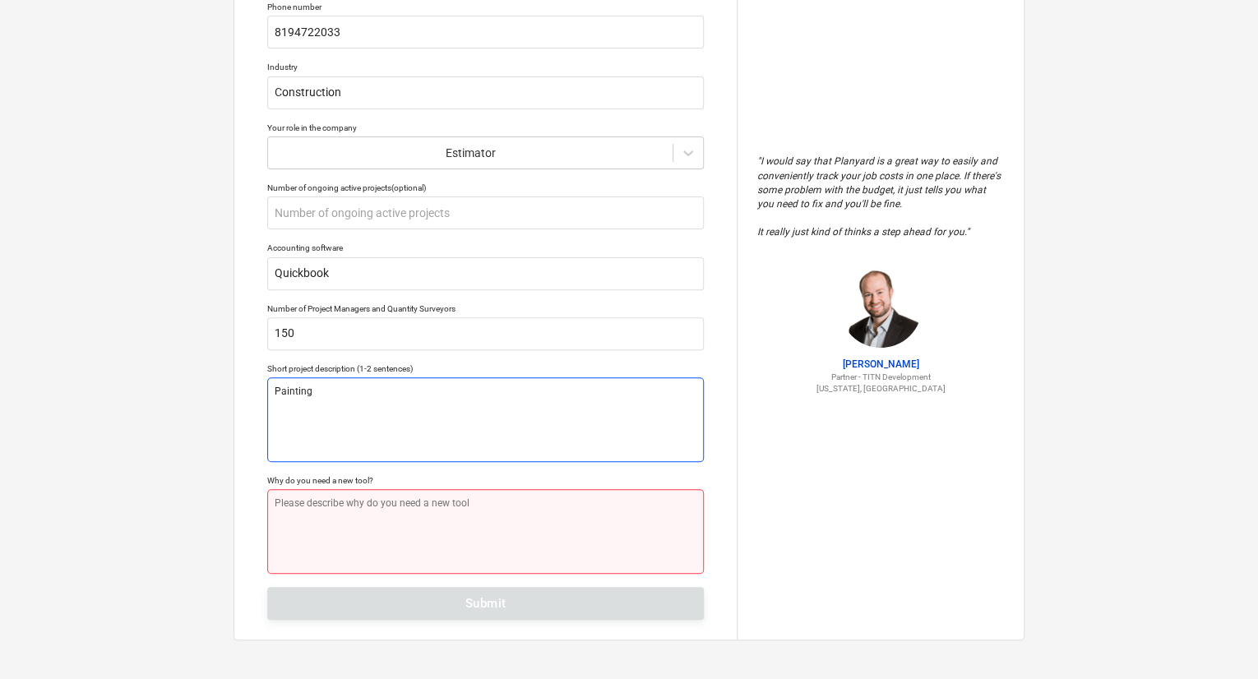
type textarea "Painting"
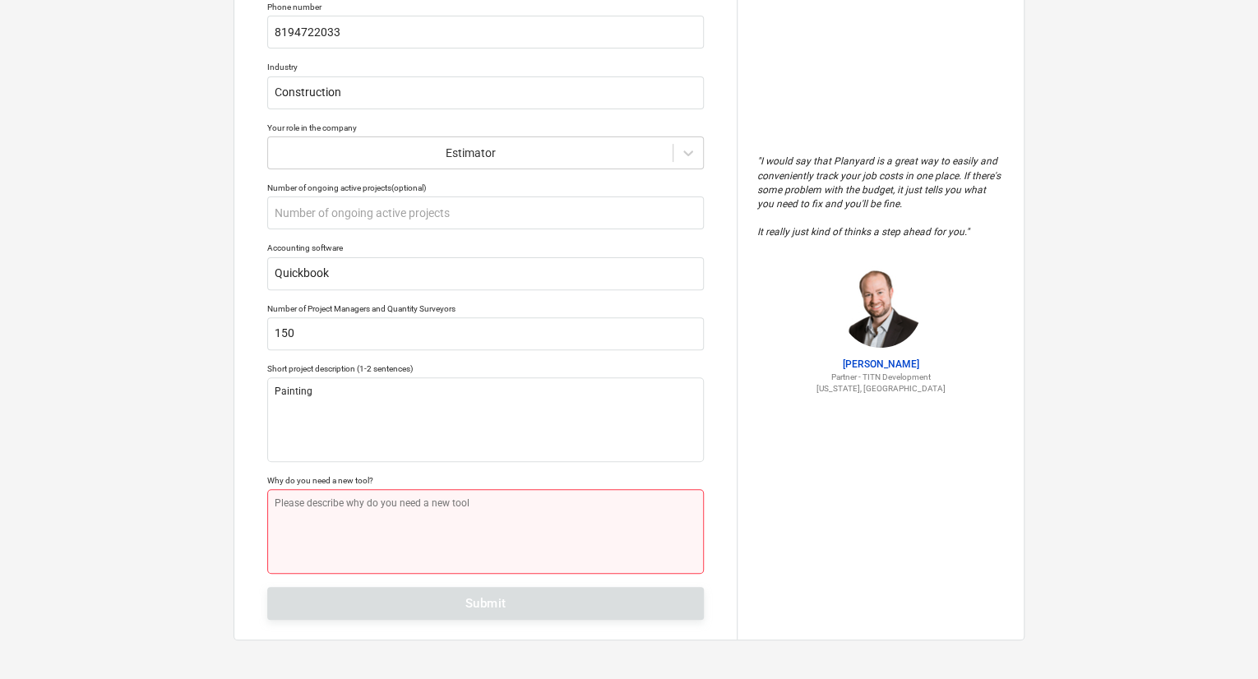
click at [411, 511] on textarea at bounding box center [485, 531] width 437 height 85
type textarea "x"
type textarea "E"
type textarea "x"
type textarea "Es"
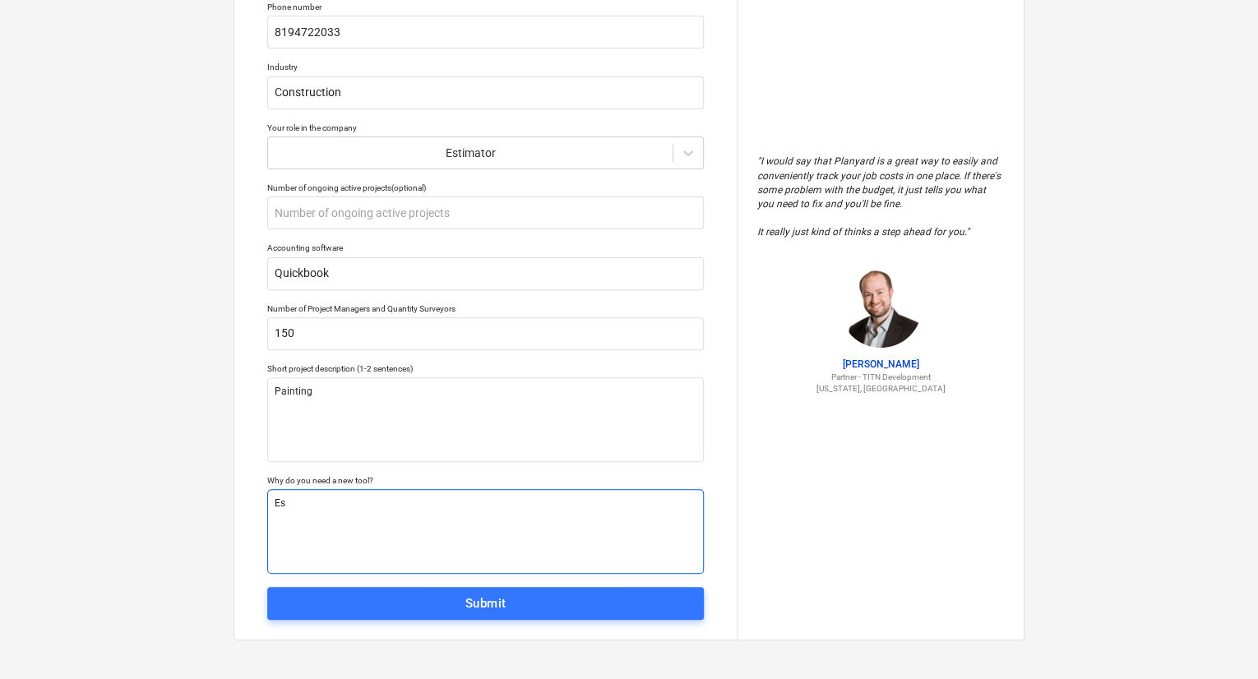
type textarea "x"
type textarea "Est"
type textarea "x"
type textarea "Esti"
type textarea "x"
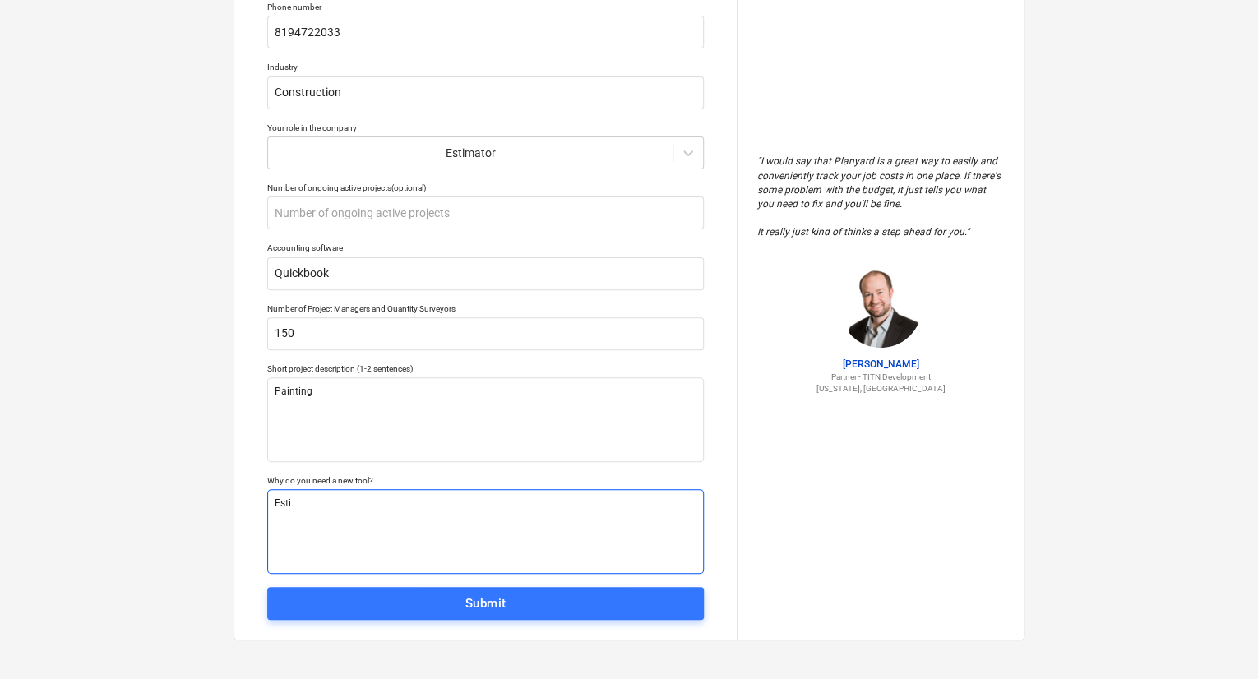
type textarea "Estim"
type textarea "x"
type textarea "Estima"
type textarea "x"
type textarea "Estimat"
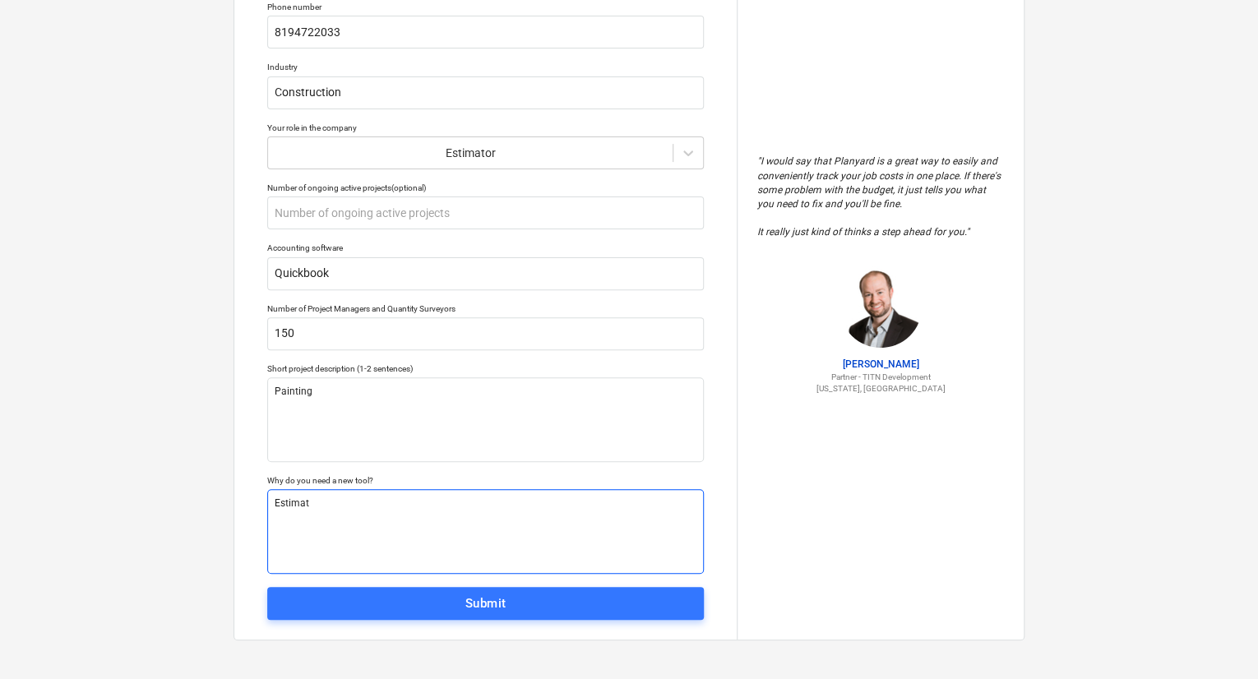
type textarea "x"
type textarea "Estimati"
type textarea "x"
type textarea "Estimatin"
type textarea "x"
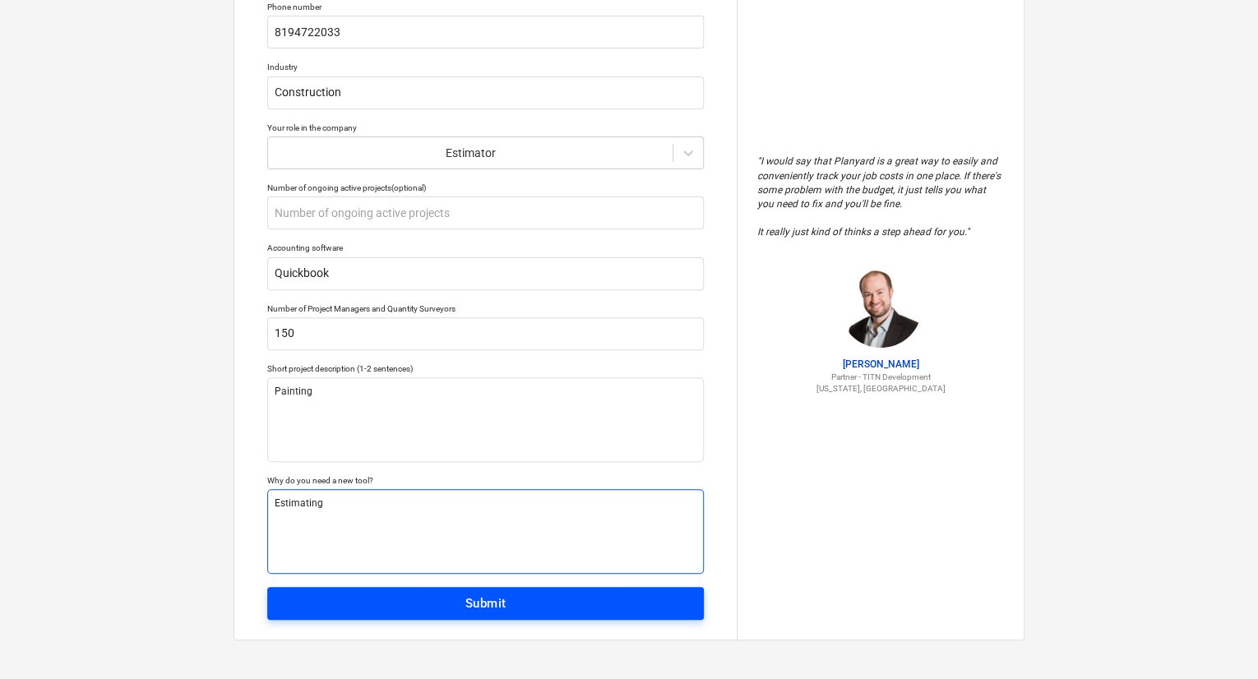
type textarea "Estimating"
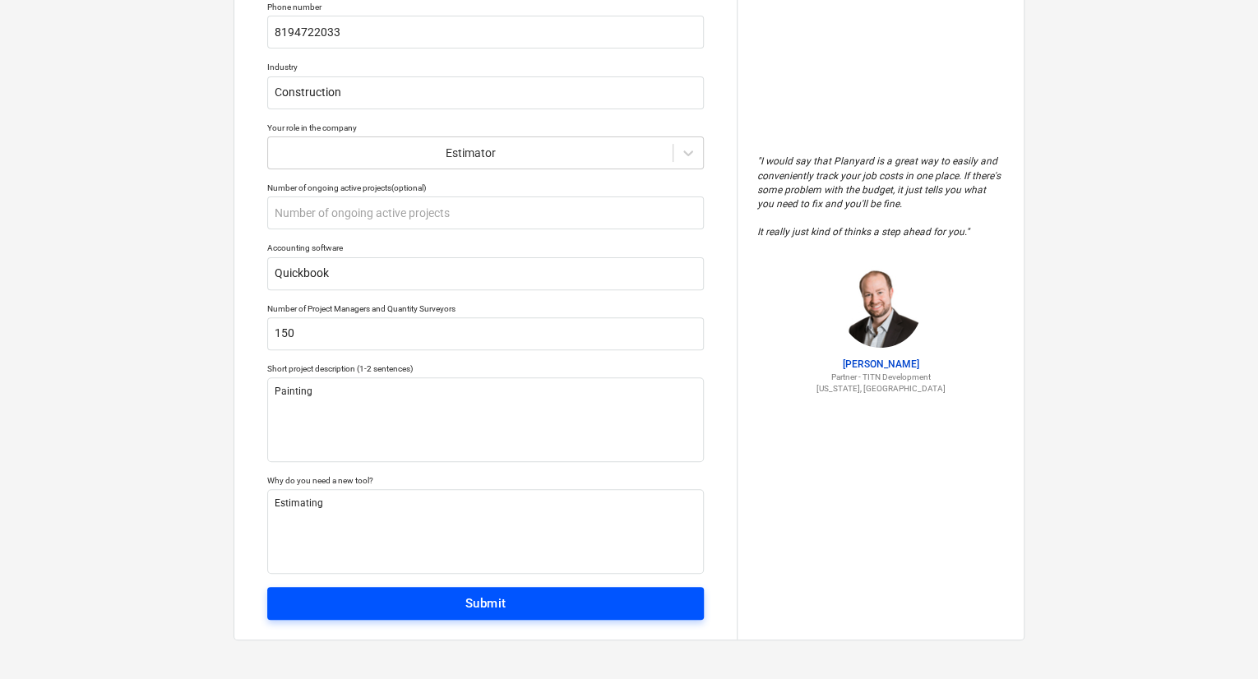
click at [492, 605] on div "Submit" at bounding box center [485, 603] width 41 height 21
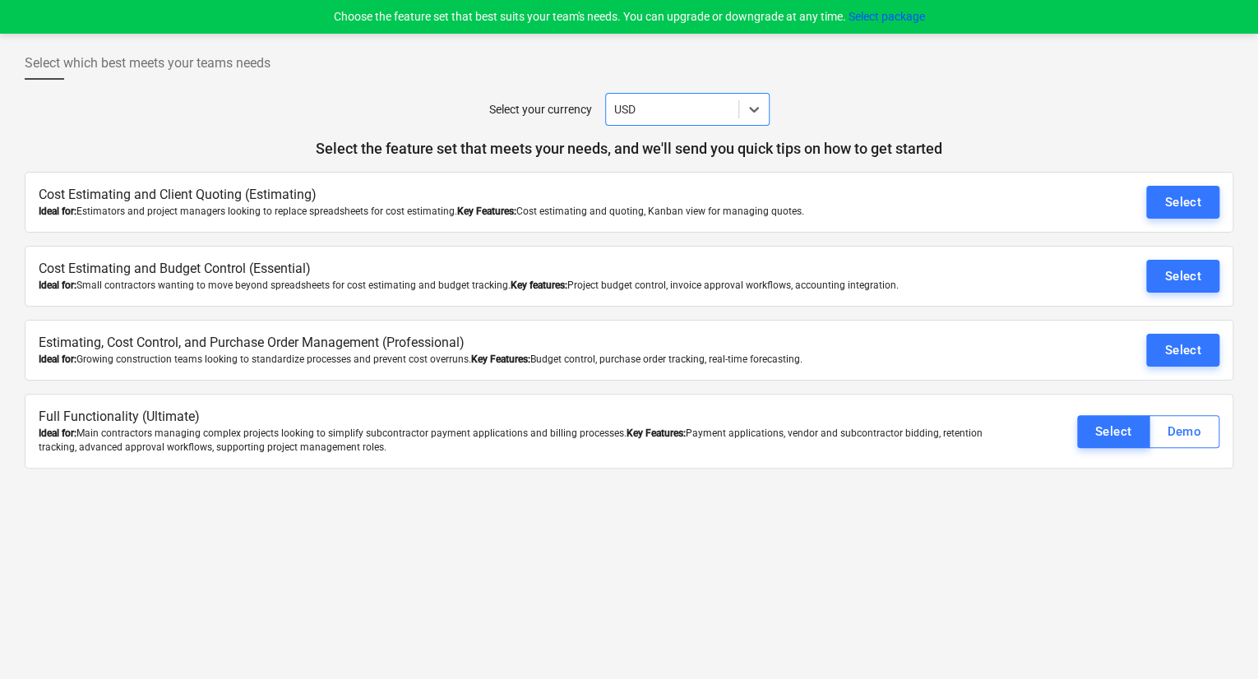
click at [726, 110] on div at bounding box center [672, 109] width 116 height 16
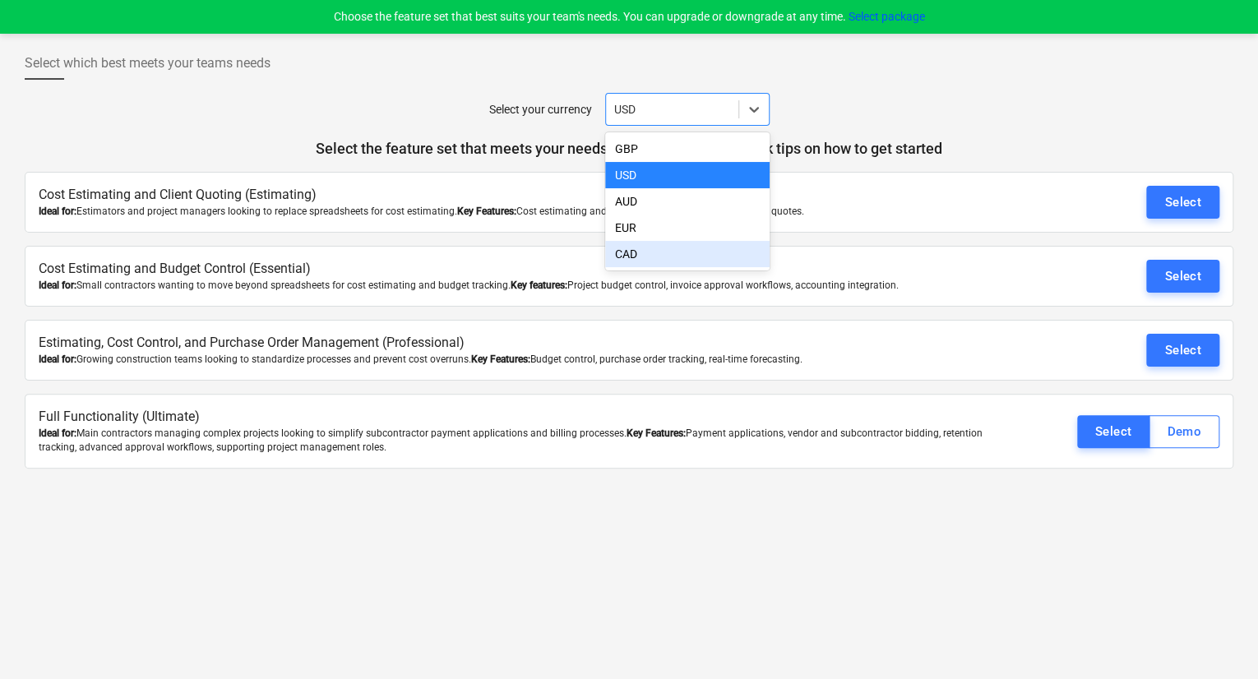
click at [651, 254] on div "CAD" at bounding box center [687, 254] width 164 height 26
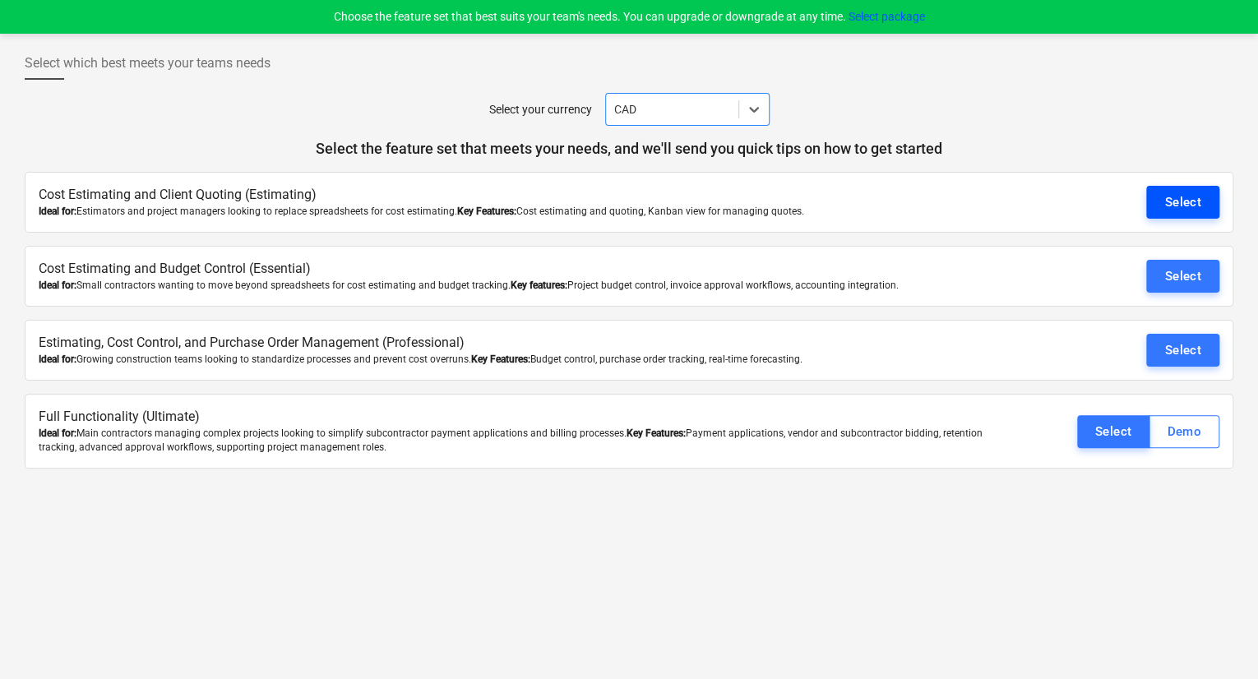
click at [1194, 205] on div "Select" at bounding box center [1182, 202] width 37 height 21
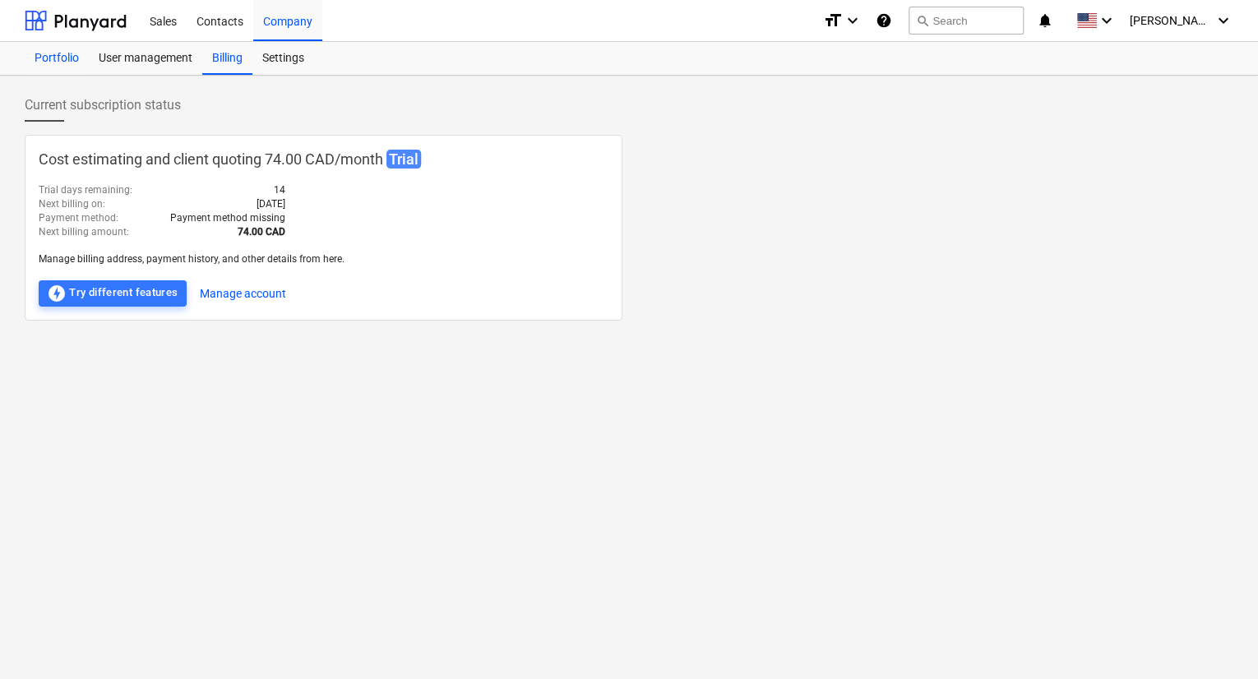
click at [76, 64] on div "Portfolio" at bounding box center [57, 58] width 64 height 33
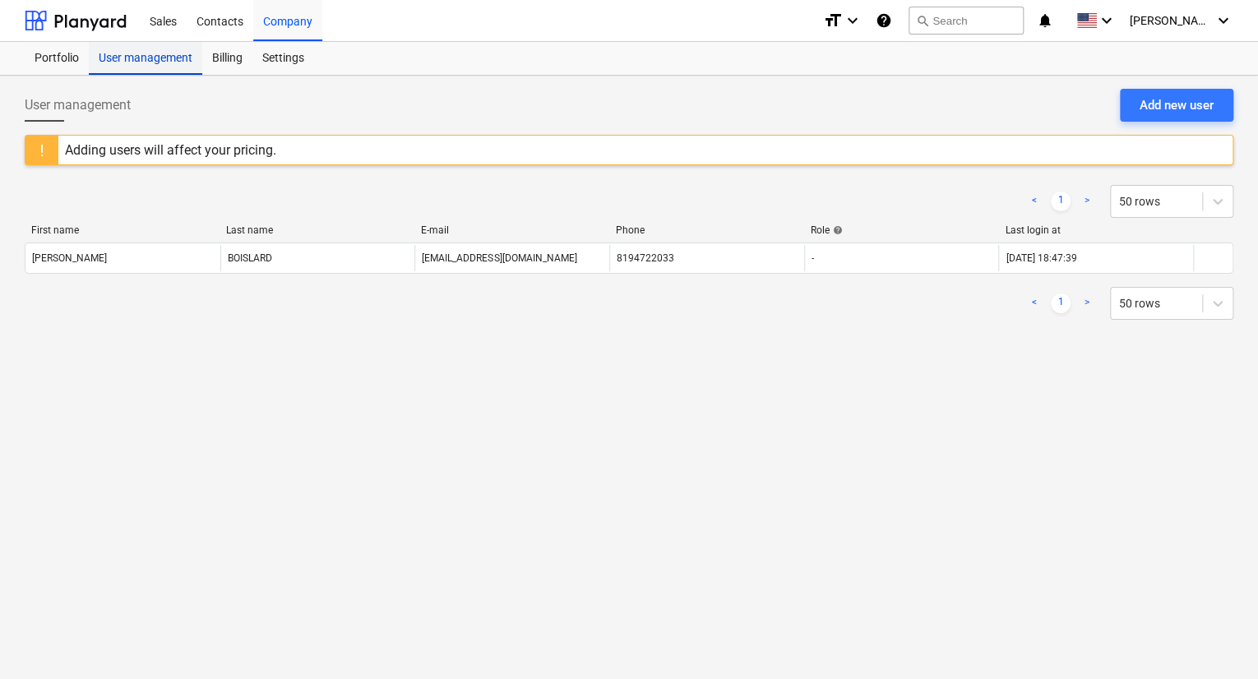
click at [134, 63] on div "User management" at bounding box center [145, 58] width 113 height 33
click at [214, 62] on div "Billing" at bounding box center [227, 58] width 50 height 33
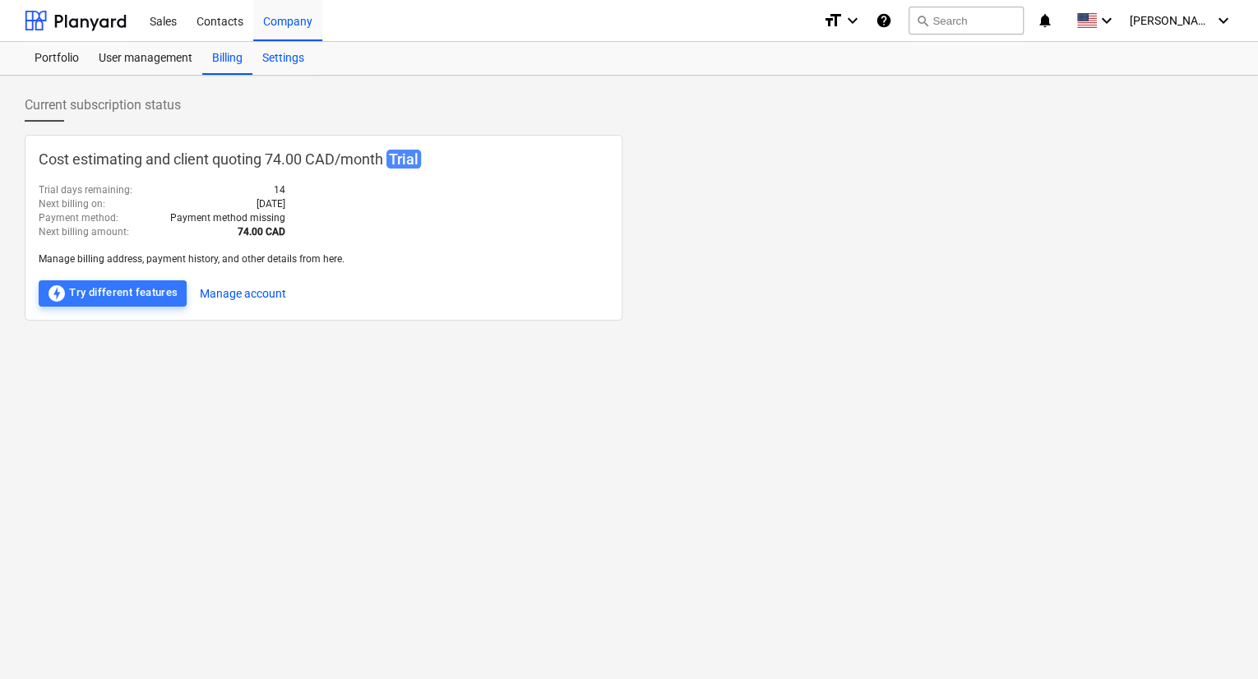
click at [280, 60] on div "Settings" at bounding box center [283, 58] width 62 height 33
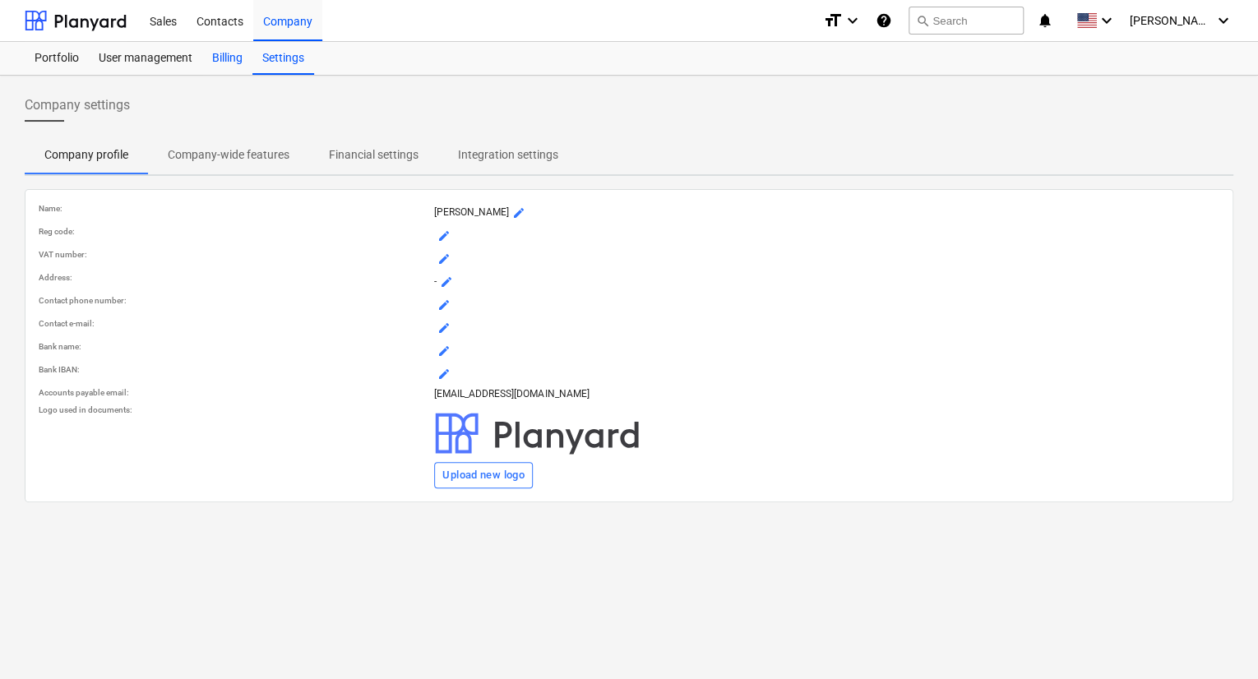
click at [220, 60] on div "Billing" at bounding box center [227, 58] width 50 height 33
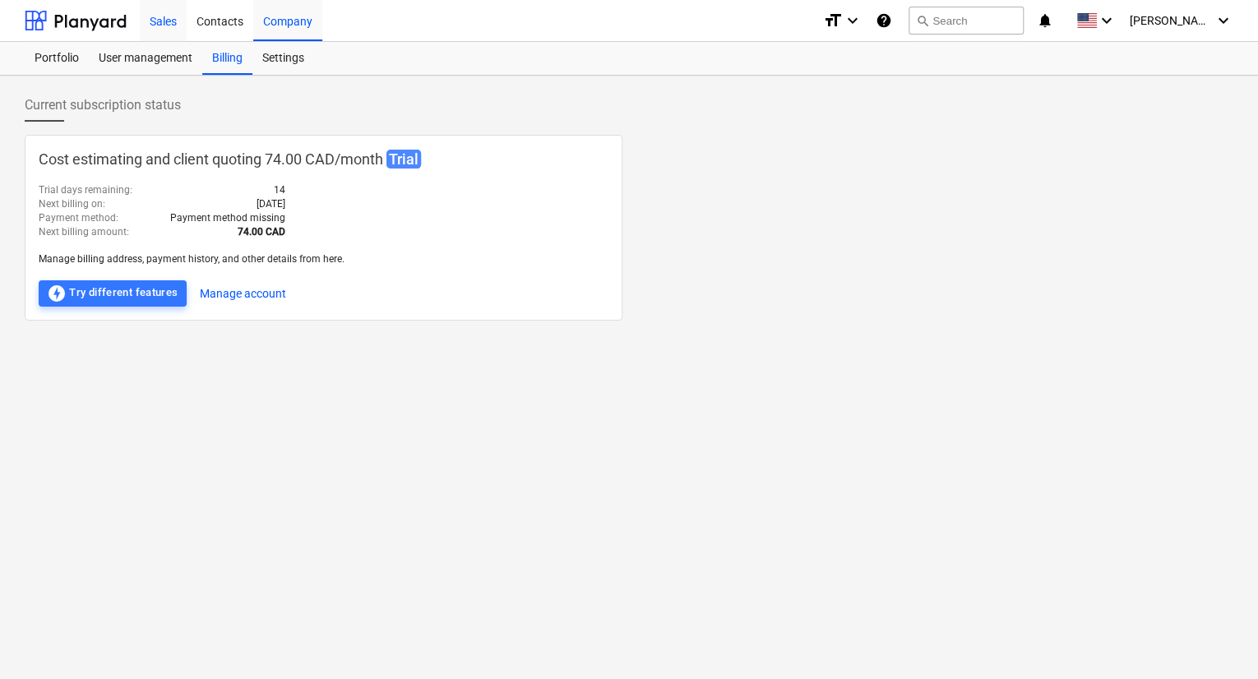
click at [167, 27] on div "Sales" at bounding box center [163, 20] width 47 height 42
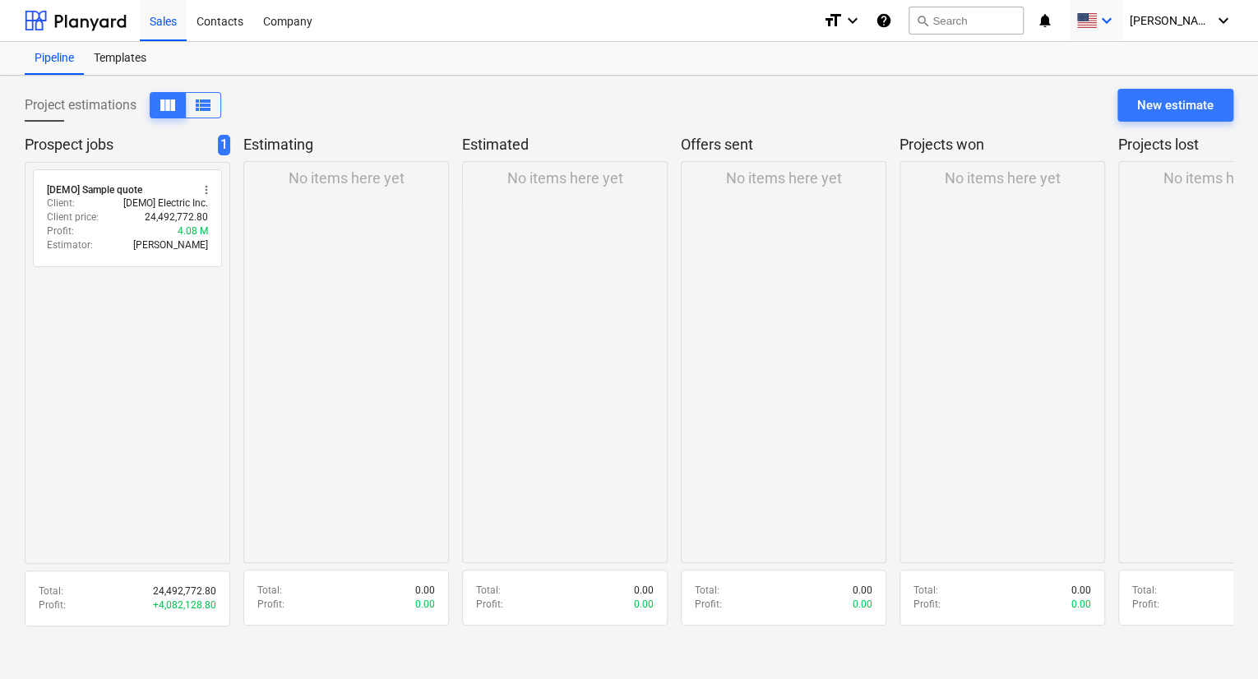
click at [1115, 17] on icon "keyboard_arrow_down" at bounding box center [1107, 21] width 20 height 20
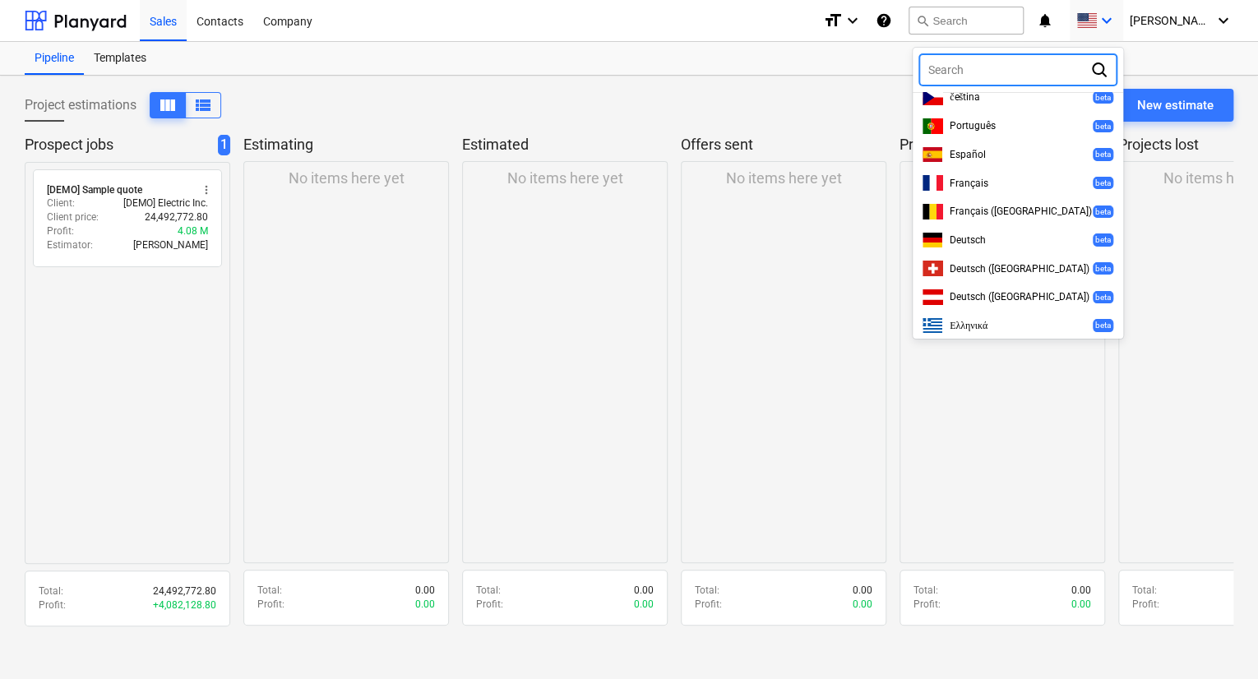
scroll to position [391, 0]
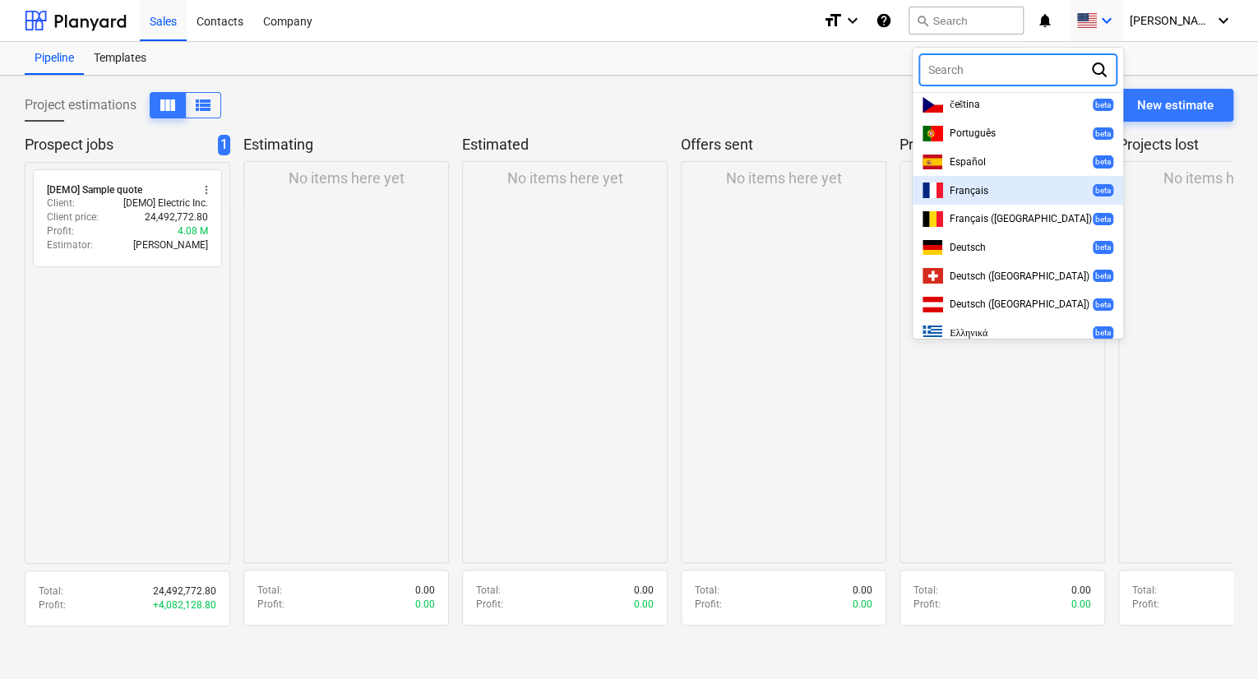
click at [1001, 183] on div "Français beta" at bounding box center [1017, 191] width 191 height 16
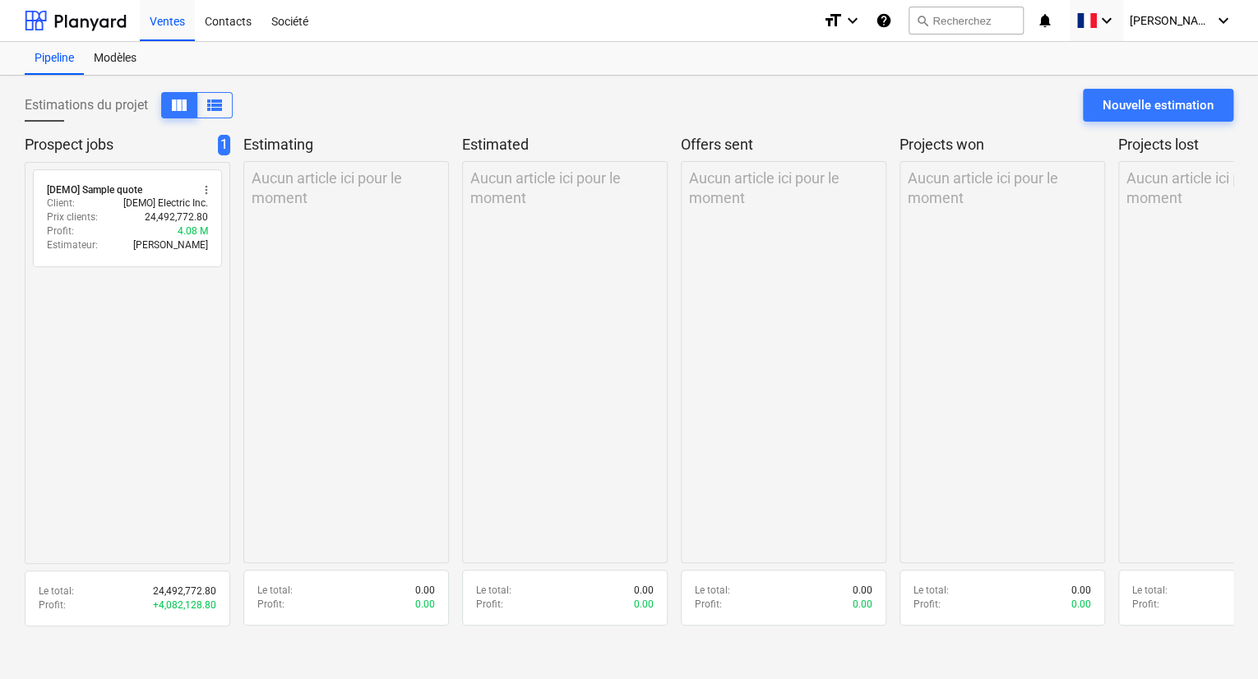
click at [346, 106] on div "Estimations du projet view_column view_list Nouvelle estimation" at bounding box center [629, 112] width 1209 height 46
click at [1115, 19] on icon "keyboard_arrow_down" at bounding box center [1107, 21] width 20 height 20
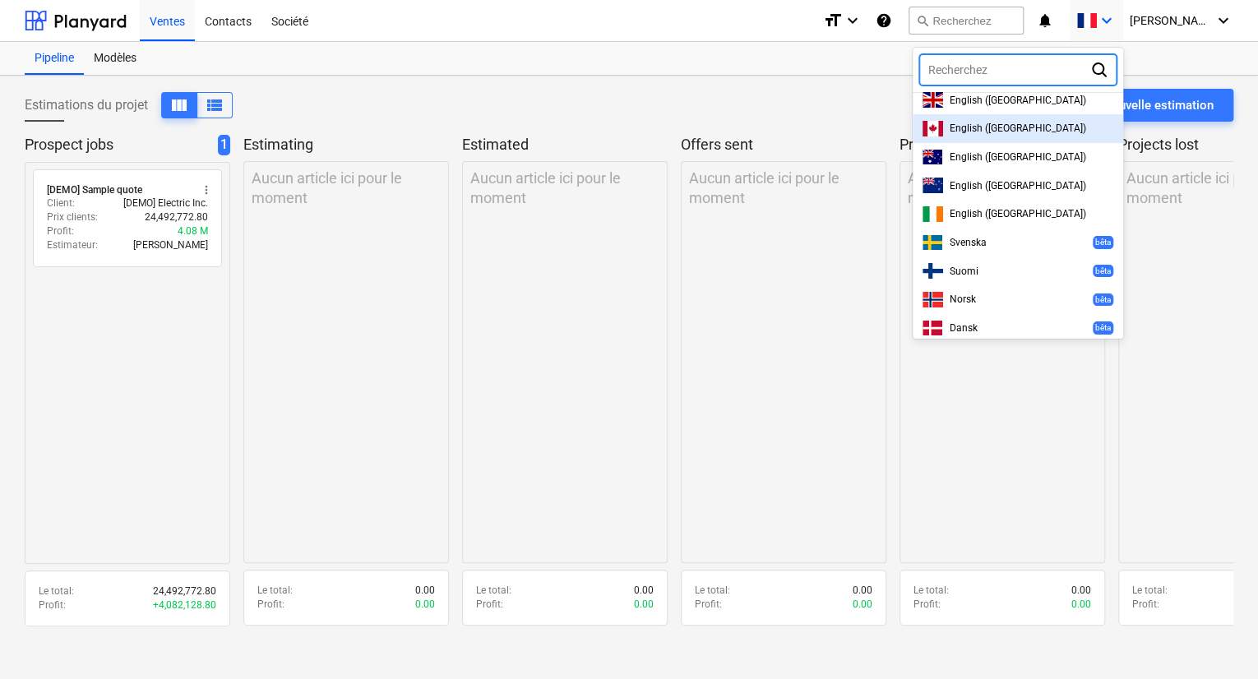
scroll to position [0, 0]
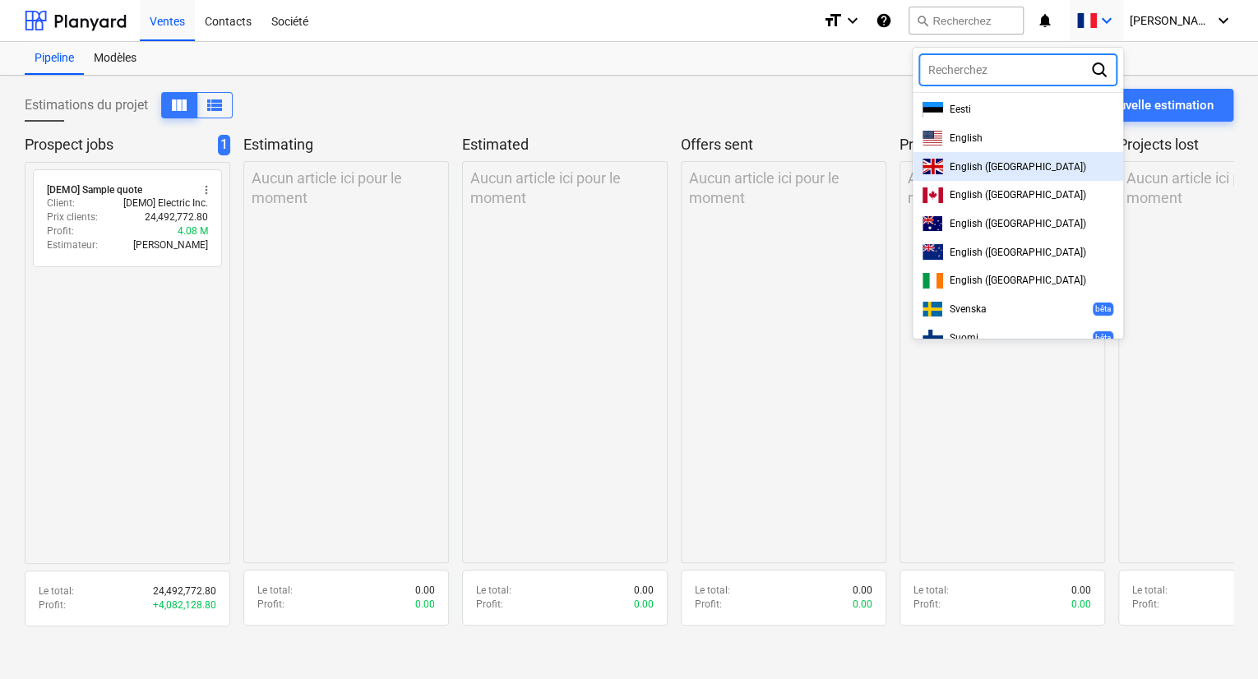
click at [784, 95] on div at bounding box center [629, 339] width 1258 height 679
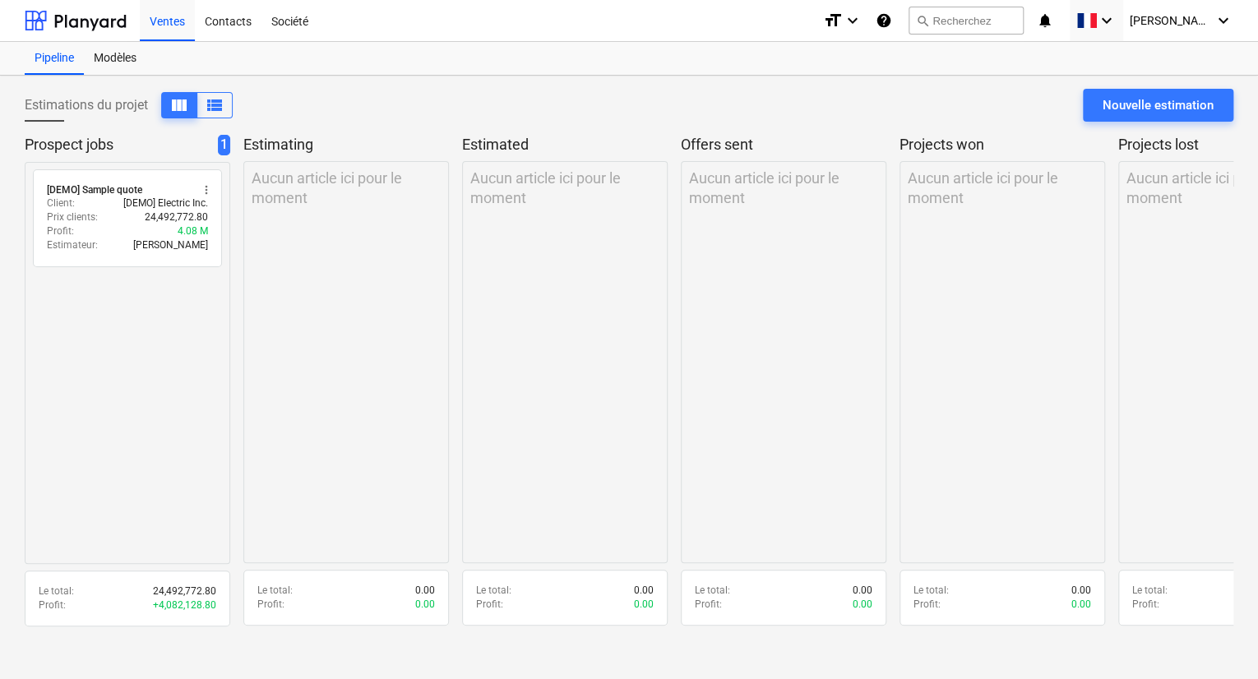
click at [316, 199] on p "Aucun article ici pour le moment" at bounding box center [346, 188] width 189 height 39
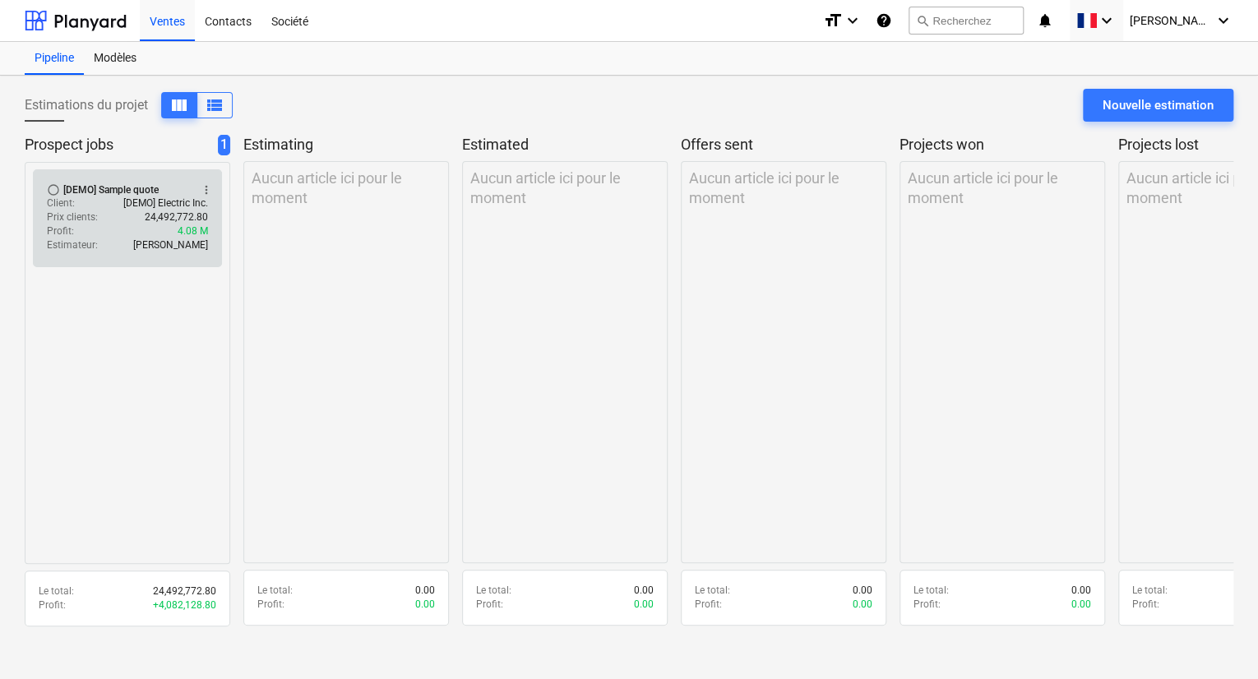
click at [186, 224] on p "4.08 M" at bounding box center [193, 231] width 30 height 14
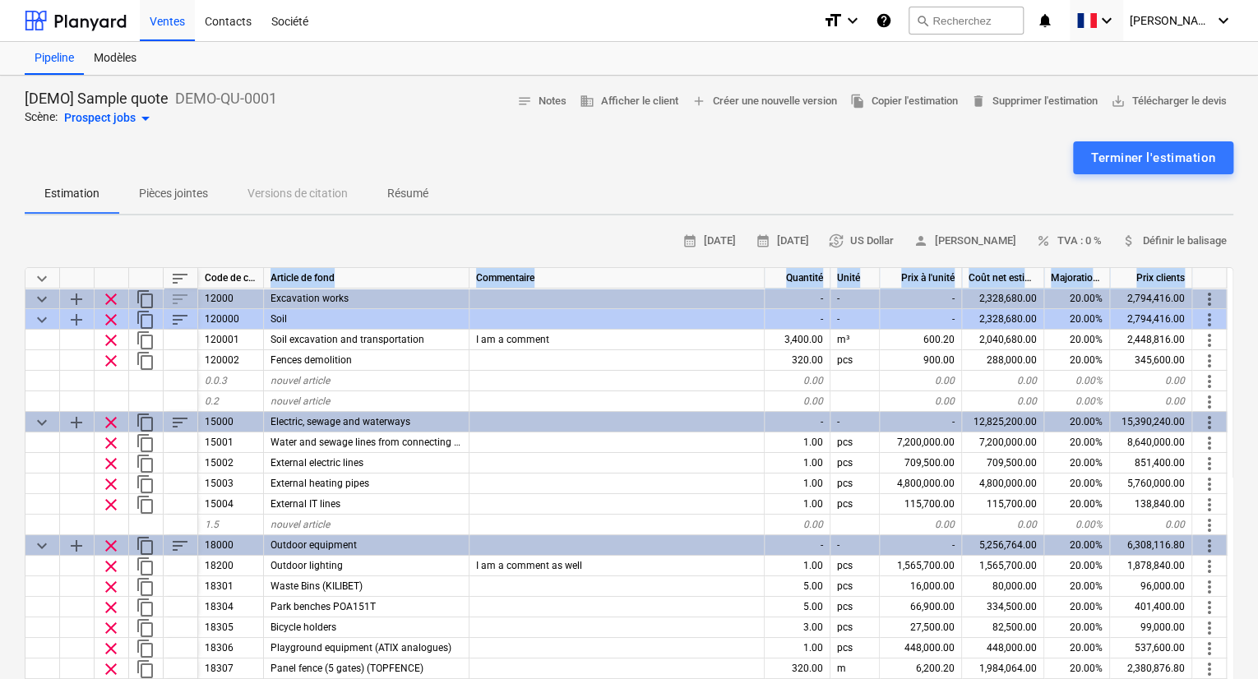
drag, startPoint x: 272, startPoint y: 276, endPoint x: 1194, endPoint y: 280, distance: 921.7
click at [0, 0] on div "keyboard_arrow_down sort Code de coût Article de fond Commentaire Quantité Unit…" at bounding box center [0, 0] width 0 height 0
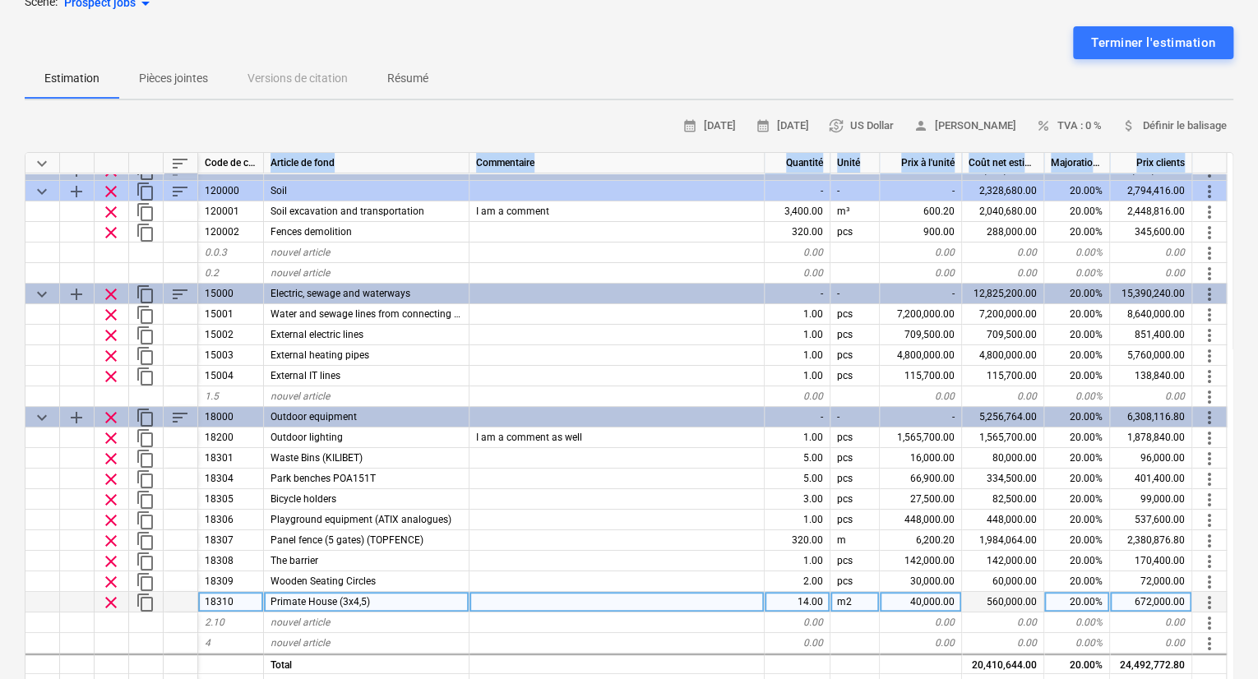
scroll to position [95, 0]
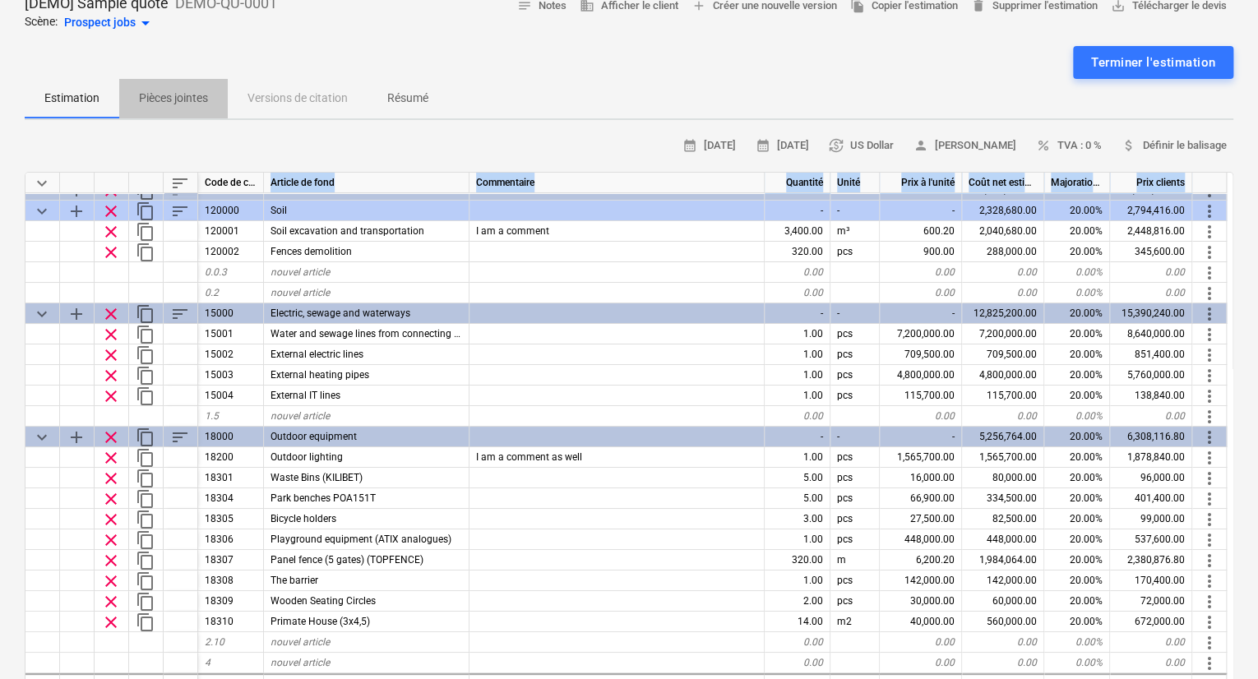
click at [150, 90] on p "Pièces jointes" at bounding box center [173, 98] width 69 height 17
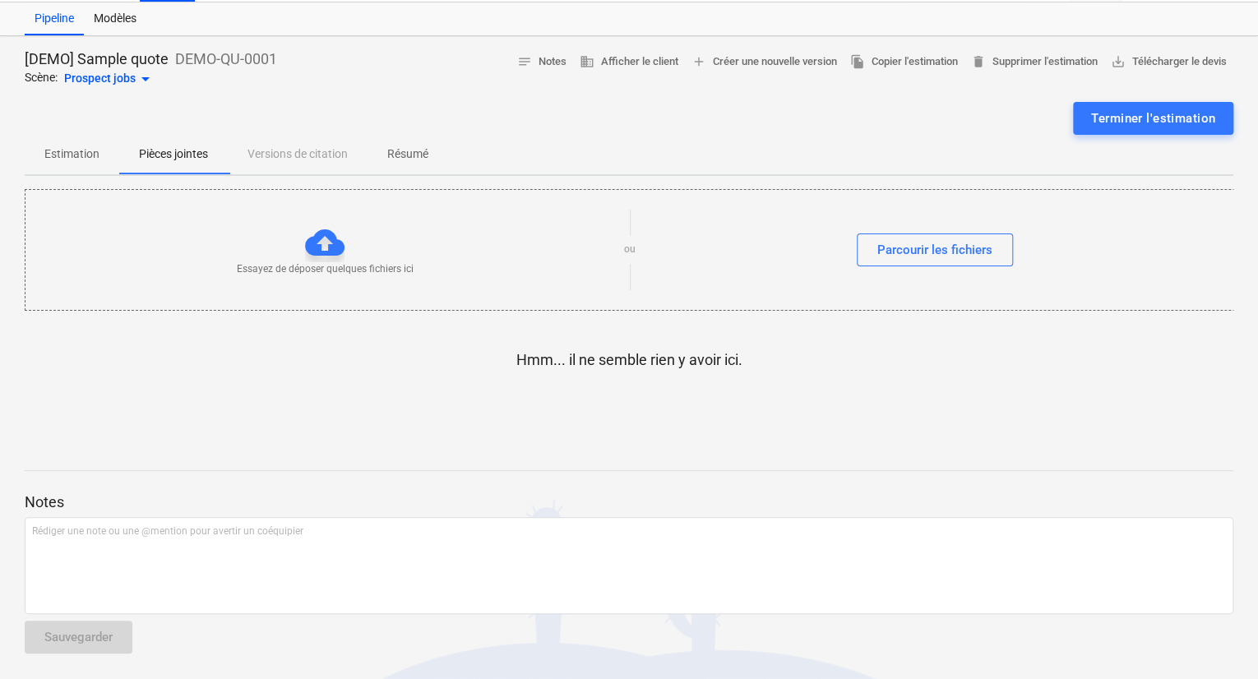
click at [72, 167] on span "Estimation" at bounding box center [72, 154] width 95 height 27
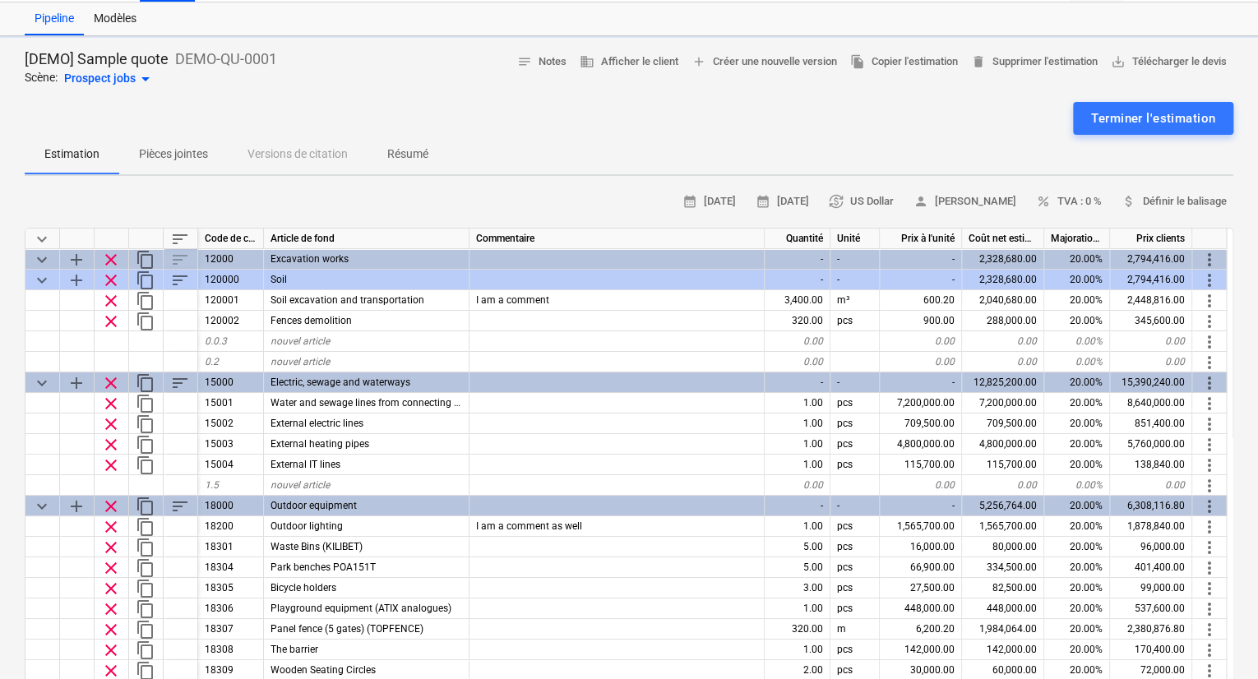
type textarea "x"
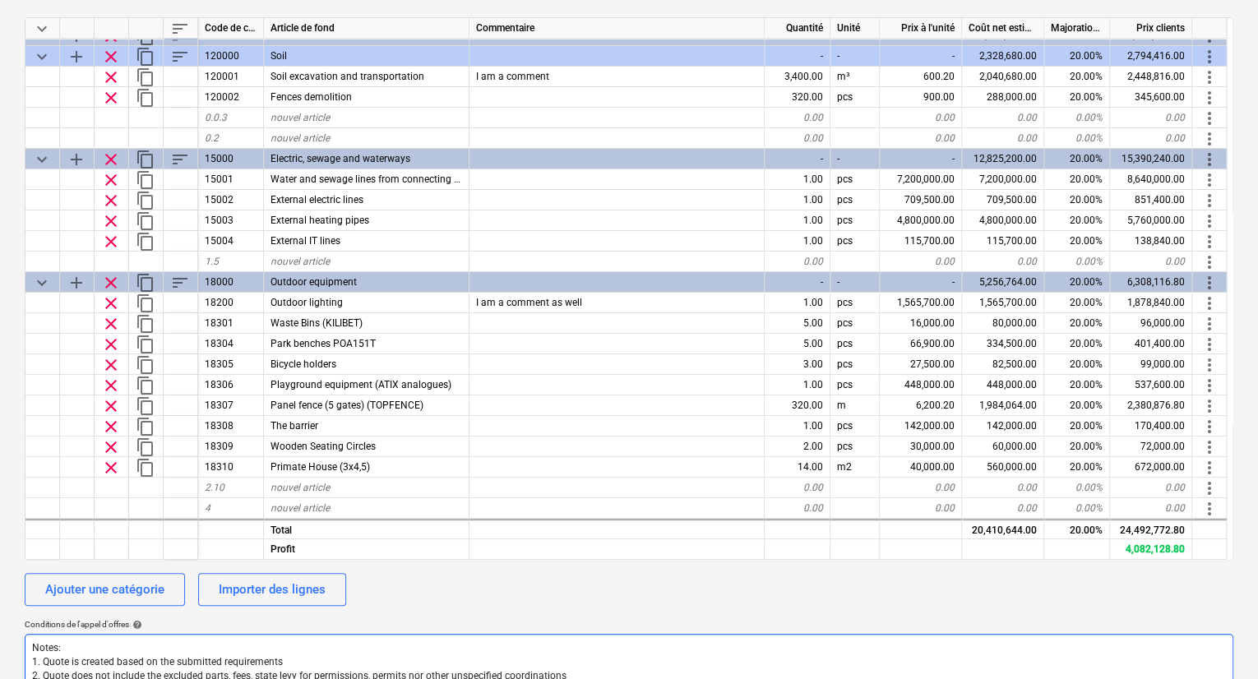
scroll to position [286, 0]
